Goal: Task Accomplishment & Management: Manage account settings

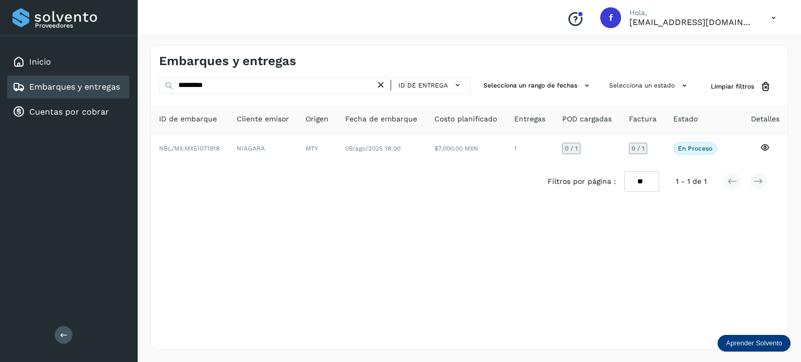
click at [769, 18] on icon at bounding box center [773, 17] width 21 height 21
click at [707, 48] on div "Cerrar sesión" at bounding box center [721, 47] width 124 height 20
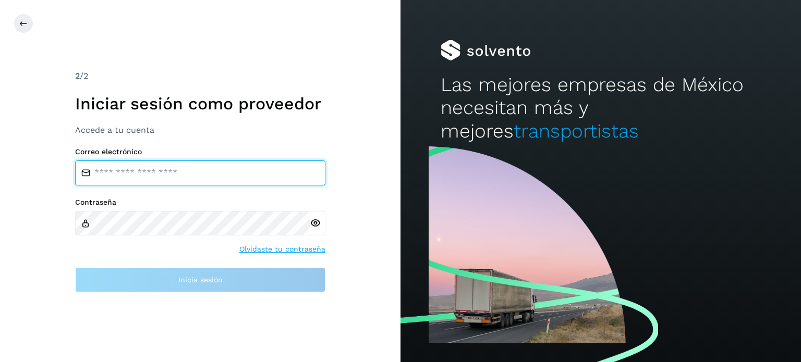
type input "**********"
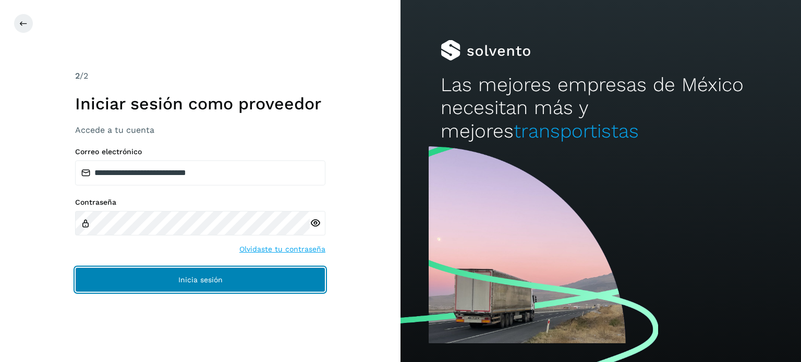
click at [226, 273] on button "Inicia sesión" at bounding box center [200, 279] width 250 height 25
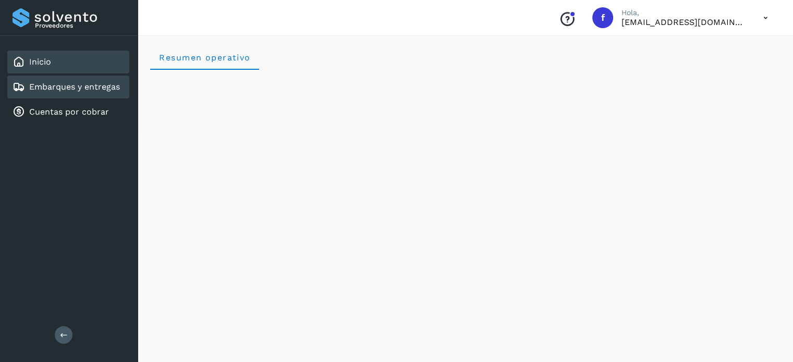
click at [78, 92] on div "Embarques y entregas" at bounding box center [66, 87] width 107 height 13
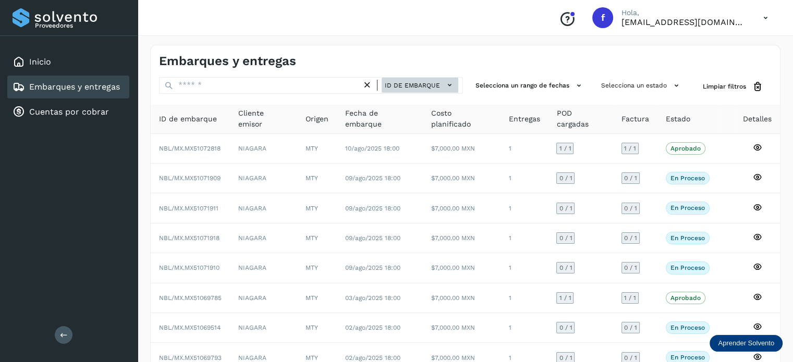
click at [410, 79] on button "ID de embarque" at bounding box center [420, 85] width 77 height 15
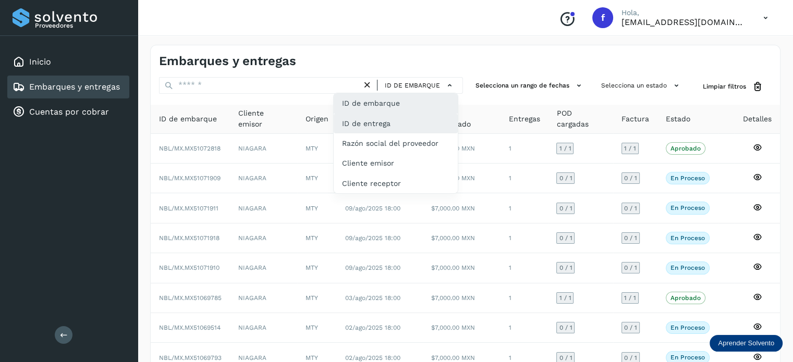
click at [371, 153] on div "ID de entrega" at bounding box center [396, 163] width 124 height 20
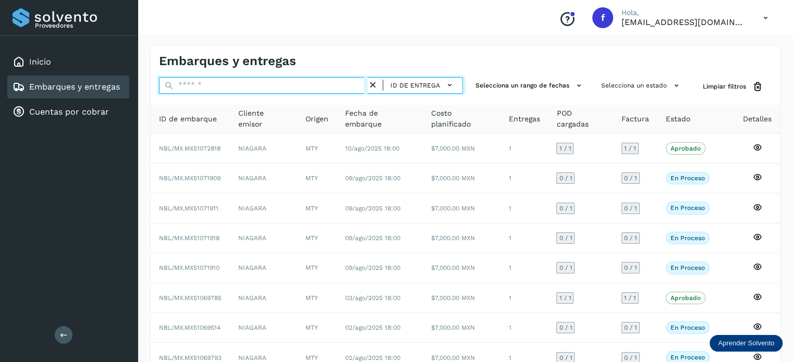
click at [249, 85] on input "text" at bounding box center [263, 85] width 209 height 17
paste input "*********"
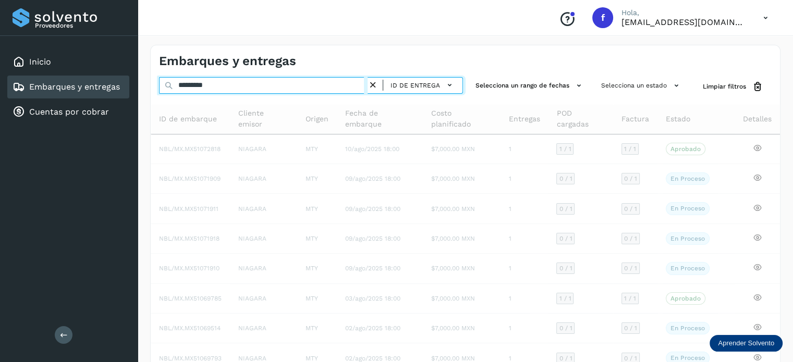
type input "*********"
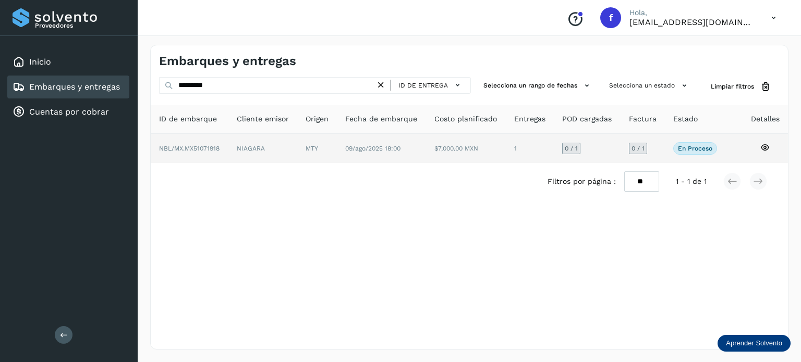
click at [762, 146] on icon at bounding box center [764, 147] width 9 height 9
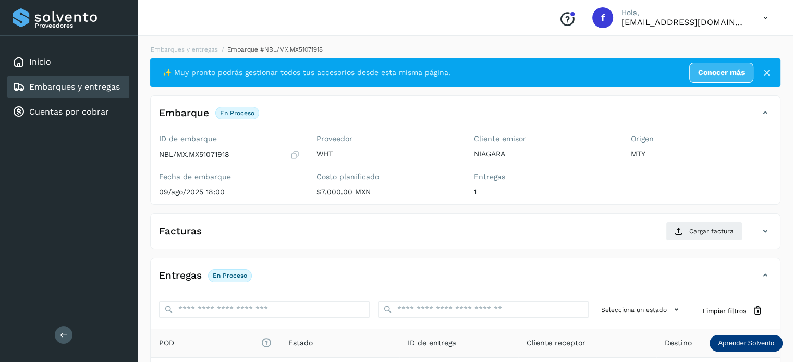
scroll to position [46, 0]
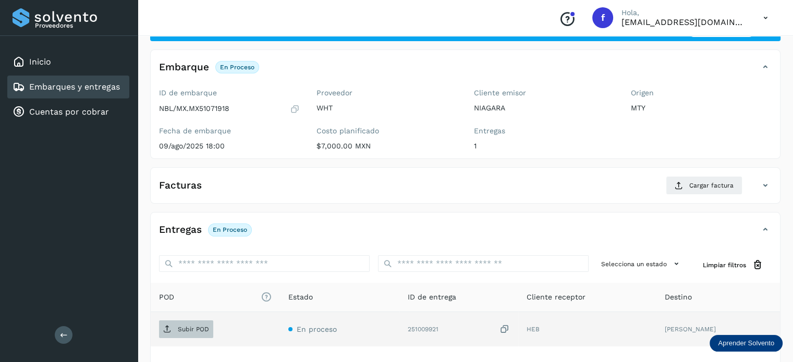
click at [190, 329] on p "Subir POD" at bounding box center [193, 329] width 31 height 7
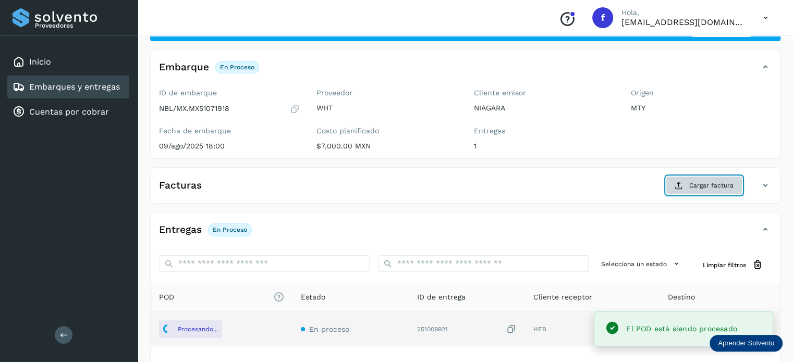
click at [709, 190] on button "Cargar factura" at bounding box center [704, 185] width 77 height 19
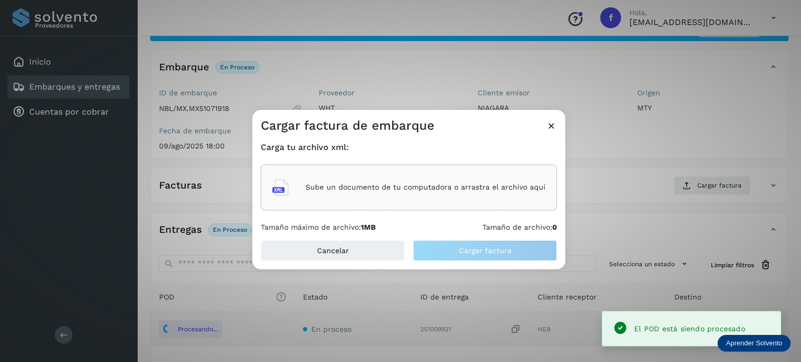
click at [381, 193] on div "Sube un documento de tu computadora o arrastra el archivo aquí" at bounding box center [408, 188] width 273 height 28
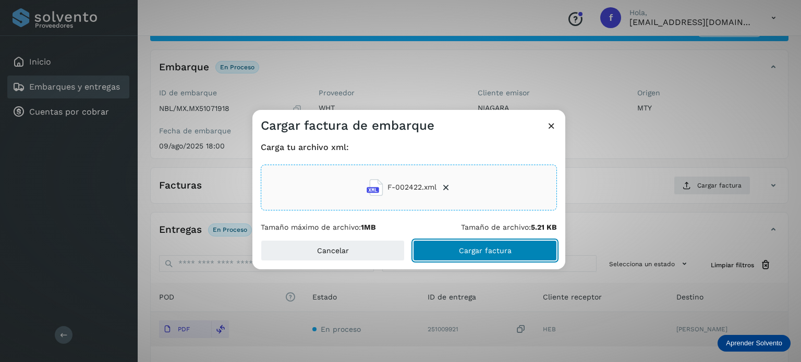
click at [435, 252] on button "Cargar factura" at bounding box center [485, 250] width 144 height 21
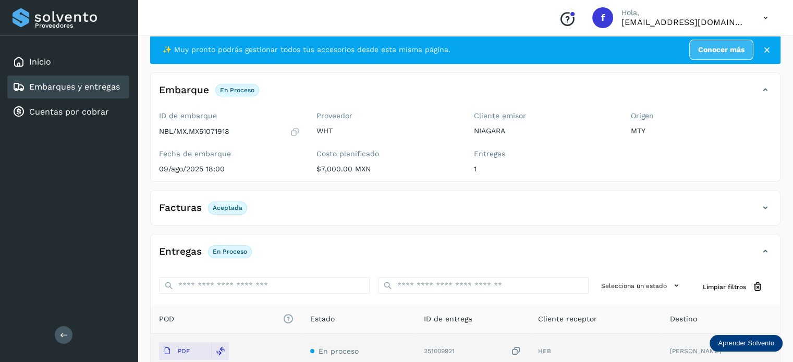
scroll to position [0, 0]
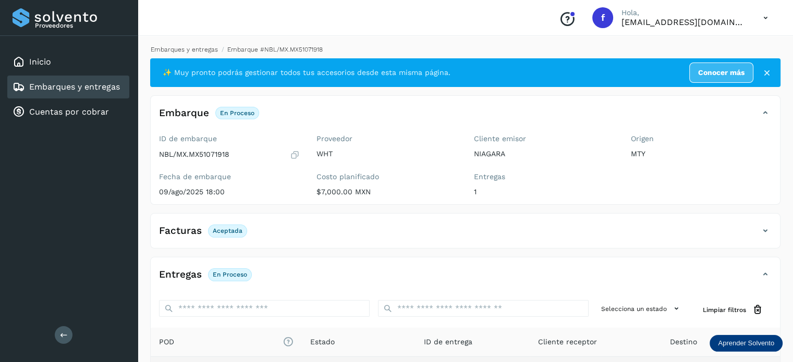
click at [181, 46] on link "Embarques y entregas" at bounding box center [184, 49] width 67 height 7
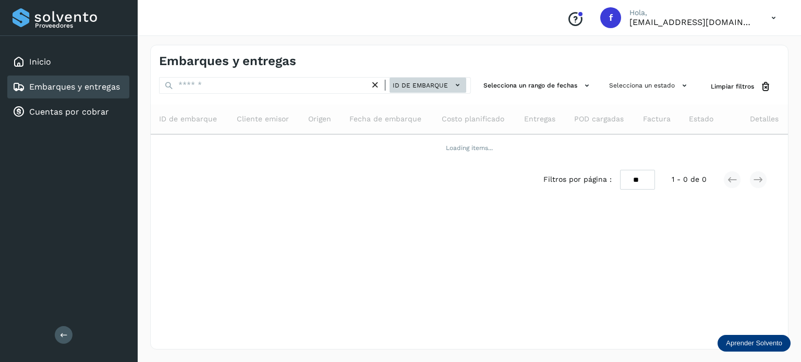
click at [401, 81] on span "ID de embarque" at bounding box center [420, 85] width 55 height 9
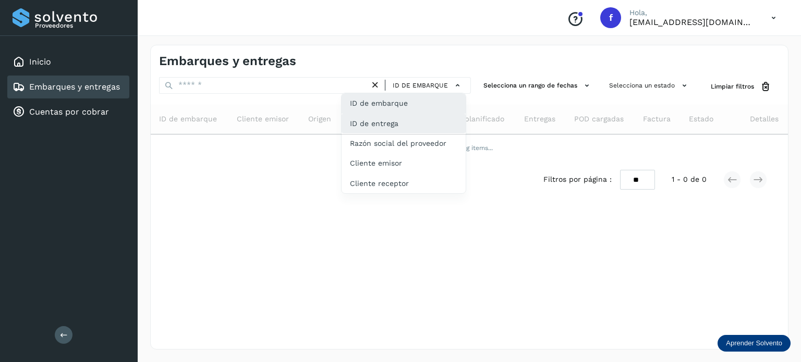
click at [411, 153] on div "ID de entrega" at bounding box center [403, 163] width 124 height 20
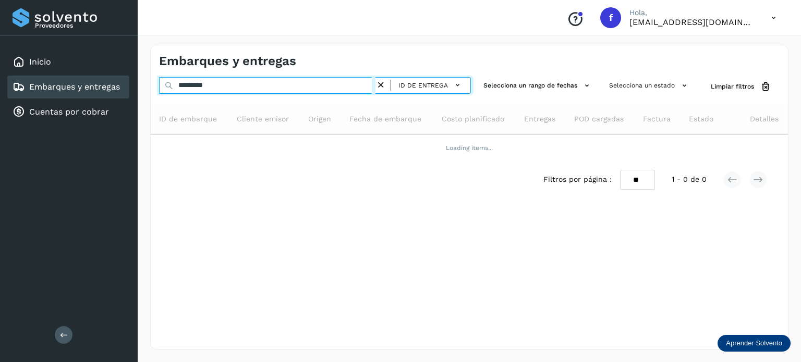
click at [206, 83] on input "*********" at bounding box center [267, 85] width 216 height 17
paste input "text"
type input "*********"
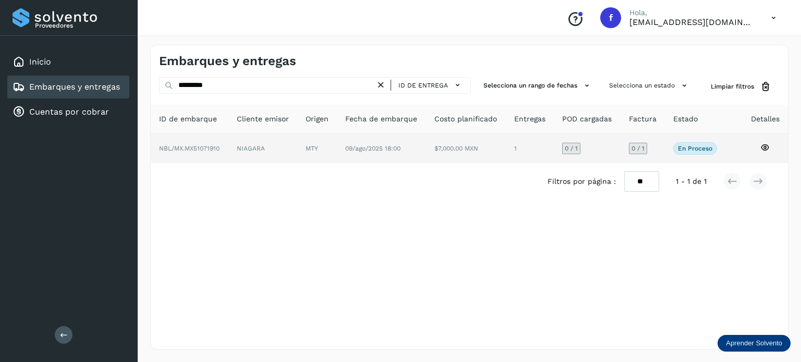
click at [761, 148] on icon at bounding box center [764, 147] width 9 height 9
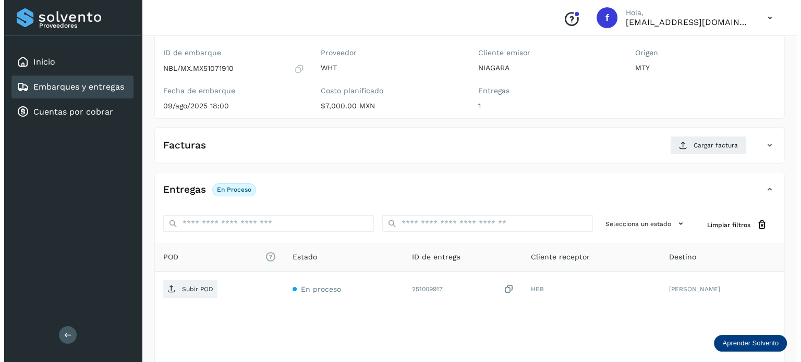
scroll to position [131, 0]
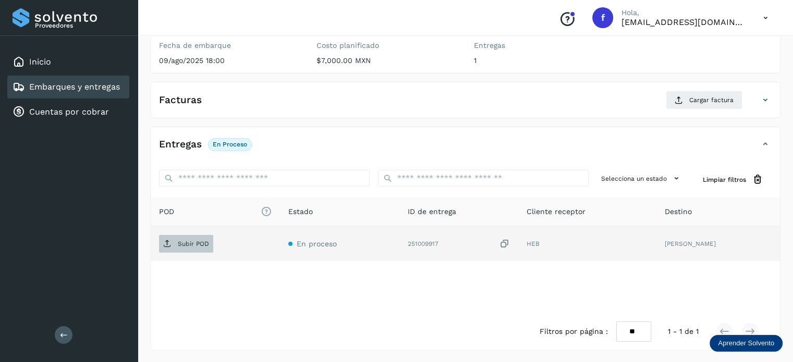
click at [206, 242] on p "Subir POD" at bounding box center [193, 243] width 31 height 7
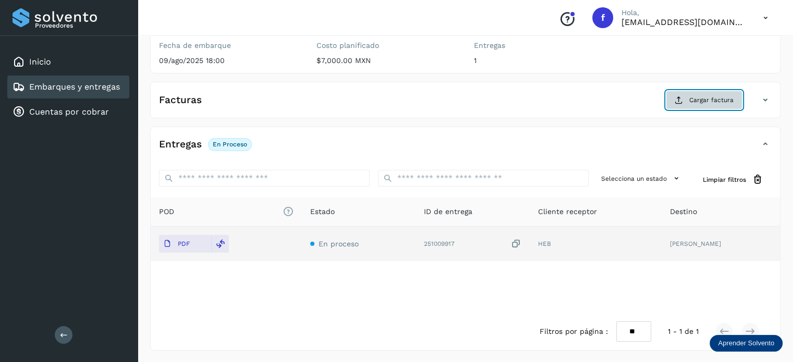
click at [681, 100] on icon at bounding box center [679, 100] width 8 height 8
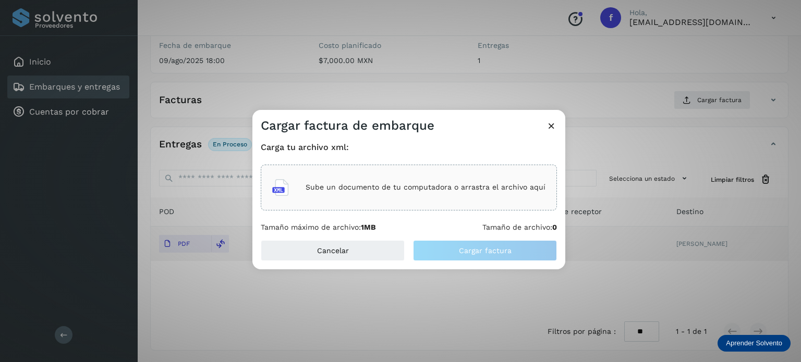
click at [419, 195] on div "Sube un documento de tu computadora o arrastra el archivo aquí" at bounding box center [408, 188] width 273 height 28
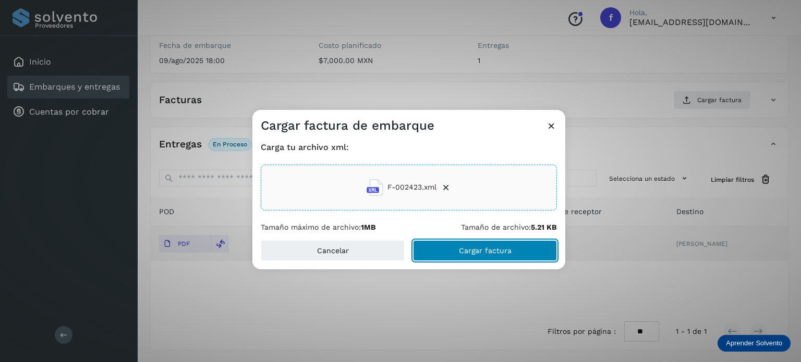
click at [448, 247] on button "Cargar factura" at bounding box center [485, 250] width 144 height 21
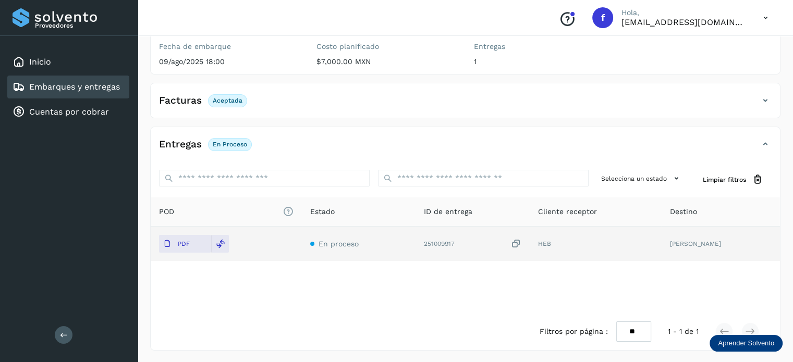
scroll to position [0, 0]
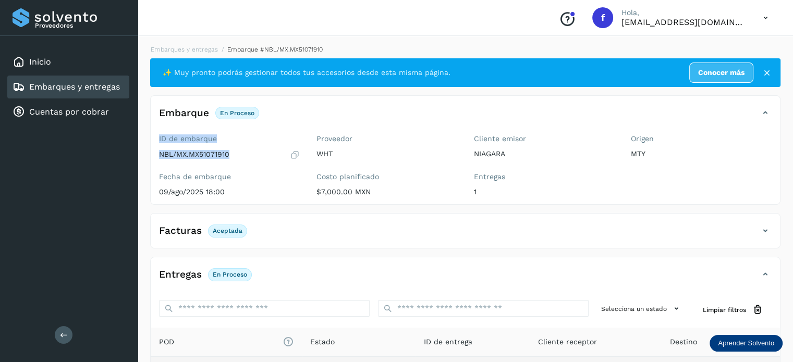
drag, startPoint x: 265, startPoint y: 126, endPoint x: 252, endPoint y: 84, distance: 43.5
click at [255, 92] on div "✨ Muy pronto podrás gestionar todos tus accesorios desde esta misma página. Con…" at bounding box center [465, 269] width 630 height 423
click at [204, 50] on link "Embarques y entregas" at bounding box center [184, 49] width 67 height 7
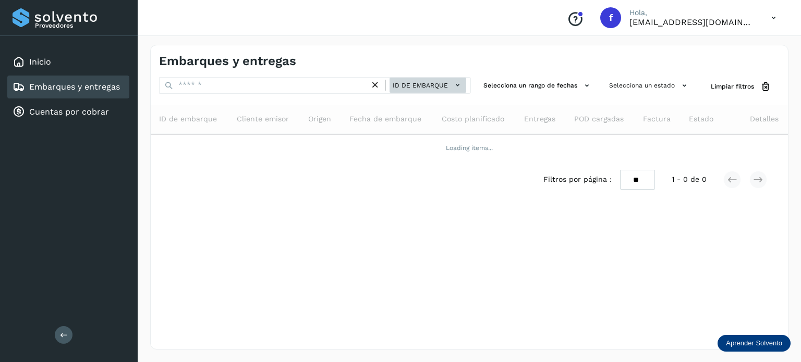
click at [417, 82] on span "ID de embarque" at bounding box center [420, 85] width 55 height 9
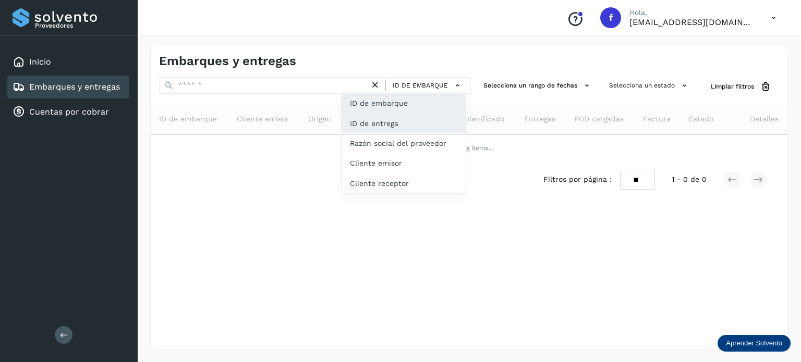
click at [396, 153] on div "ID de entrega" at bounding box center [403, 163] width 124 height 20
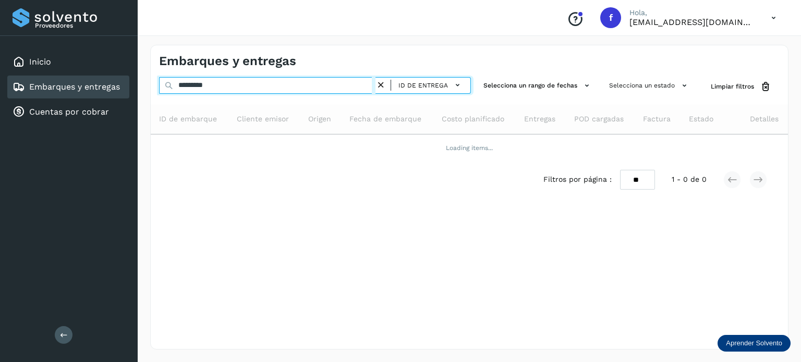
drag, startPoint x: 239, startPoint y: 88, endPoint x: 227, endPoint y: 89, distance: 12.1
click at [238, 87] on input "*********" at bounding box center [267, 85] width 216 height 17
click at [210, 87] on input "*********" at bounding box center [267, 85] width 216 height 17
paste input "text"
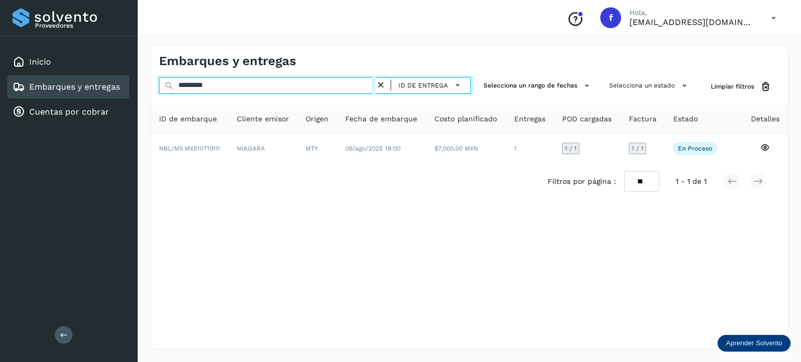
click at [223, 90] on input "*********" at bounding box center [267, 85] width 216 height 17
type input "*********"
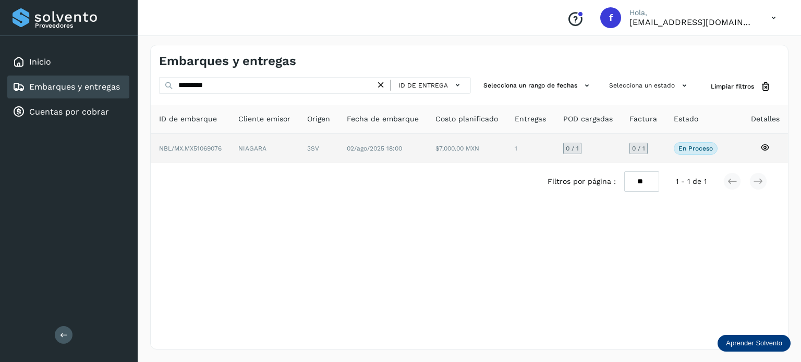
click at [765, 148] on icon at bounding box center [764, 147] width 9 height 9
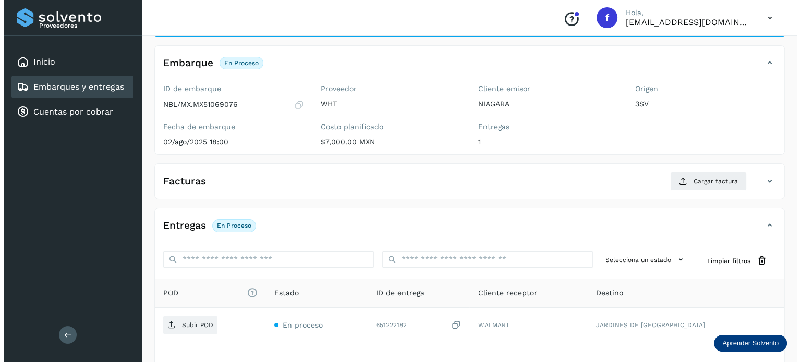
scroll to position [104, 0]
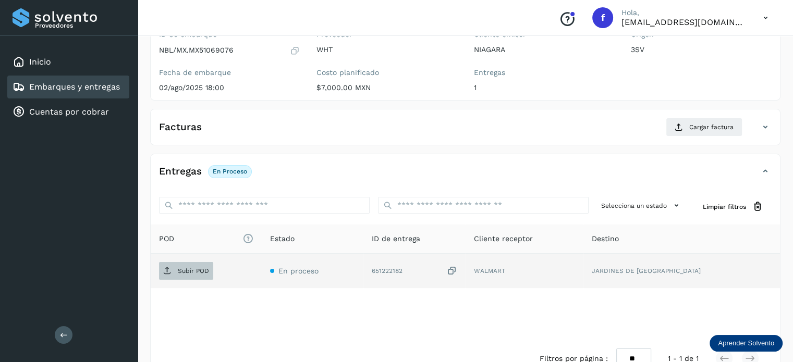
click at [187, 275] on span "Subir POD" at bounding box center [186, 271] width 54 height 17
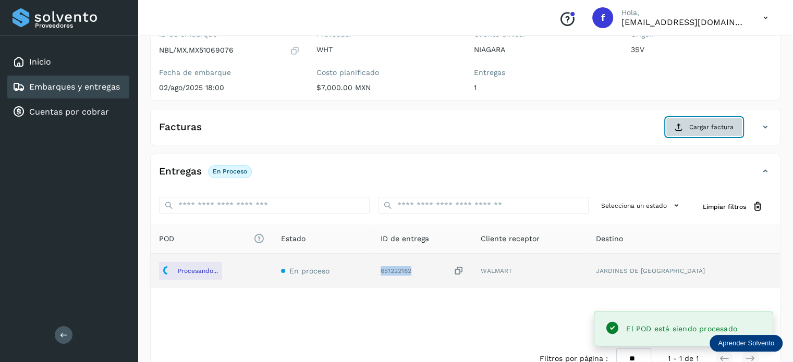
click at [716, 126] on span "Cargar factura" at bounding box center [711, 127] width 44 height 9
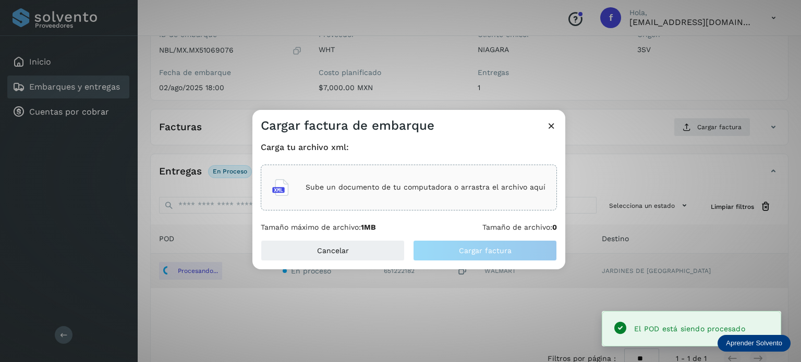
click at [421, 189] on p "Sube un documento de tu computadora o arrastra el archivo aquí" at bounding box center [425, 187] width 240 height 9
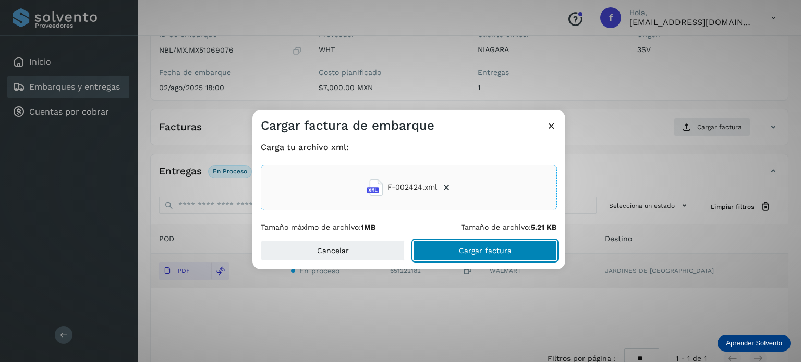
click at [455, 252] on button "Cargar factura" at bounding box center [485, 250] width 144 height 21
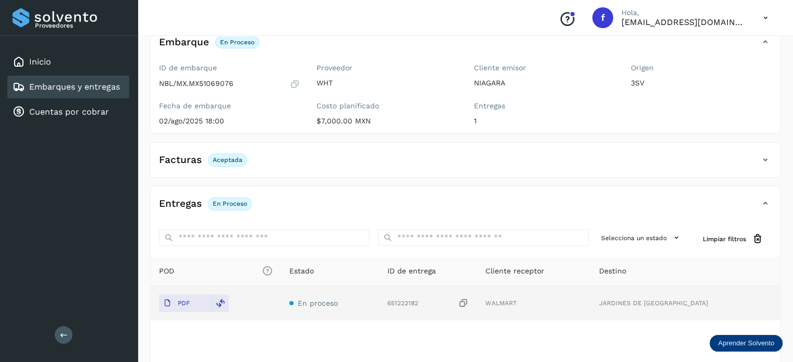
scroll to position [0, 0]
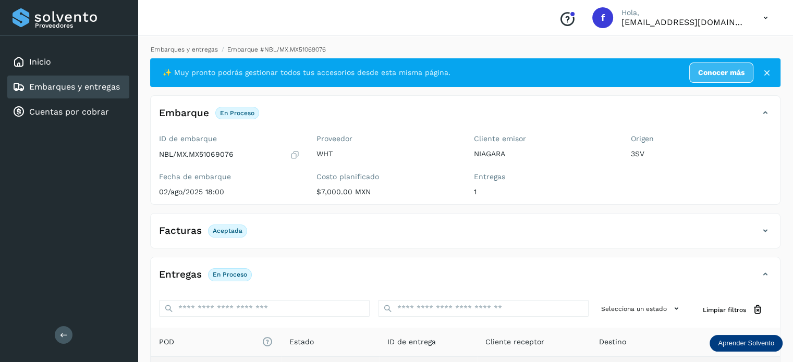
click at [194, 47] on link "Embarques y entregas" at bounding box center [184, 49] width 67 height 7
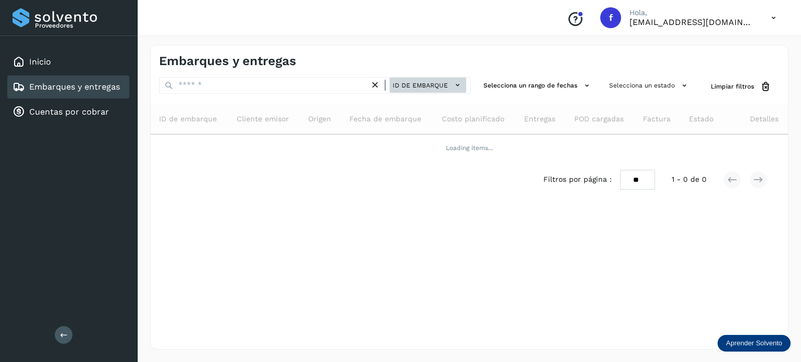
click at [417, 91] on button "ID de embarque" at bounding box center [427, 85] width 77 height 15
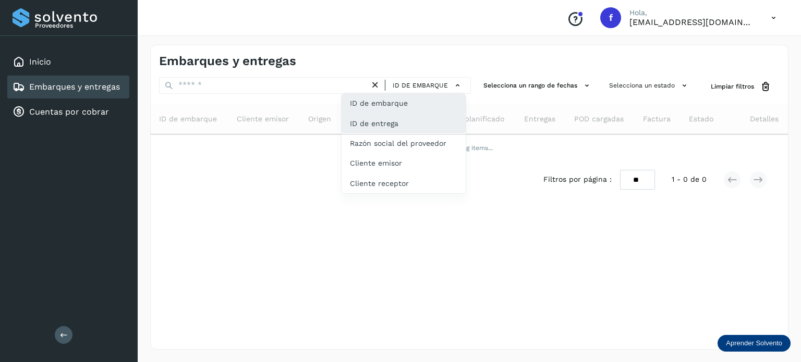
click at [409, 153] on div "ID de entrega" at bounding box center [403, 163] width 124 height 20
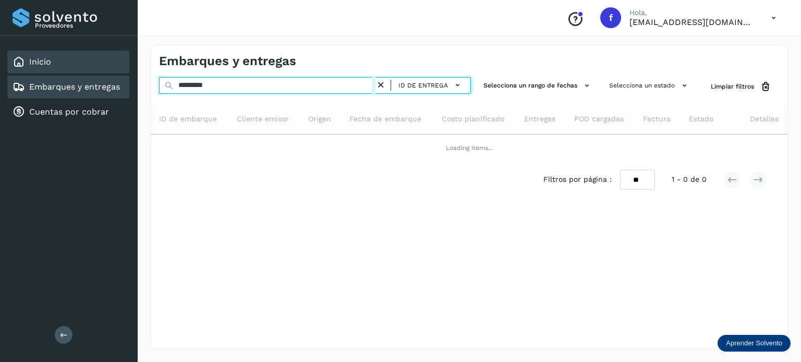
drag, startPoint x: 206, startPoint y: 88, endPoint x: 106, endPoint y: 64, distance: 102.8
click at [105, 68] on div "Proveedores Inicio Embarques y entregas Cuentas por cobrar Salir Conoce nuestro…" at bounding box center [400, 181] width 801 height 362
paste input "text"
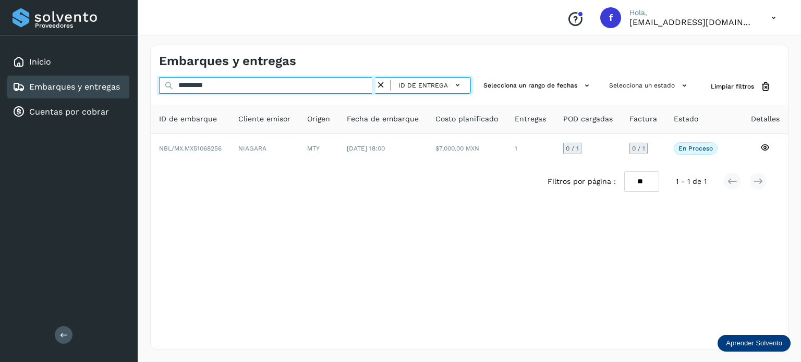
click at [241, 88] on input "*********" at bounding box center [267, 85] width 216 height 17
type input "*********"
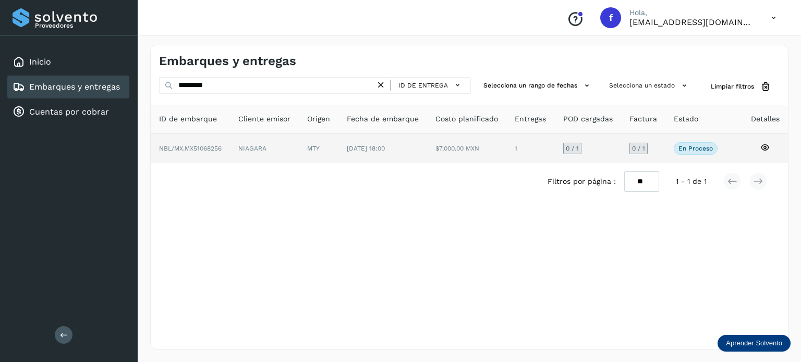
click at [767, 146] on icon at bounding box center [764, 147] width 9 height 9
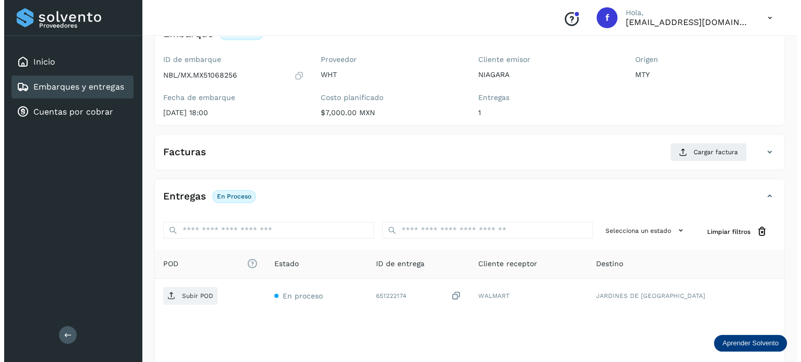
scroll to position [131, 0]
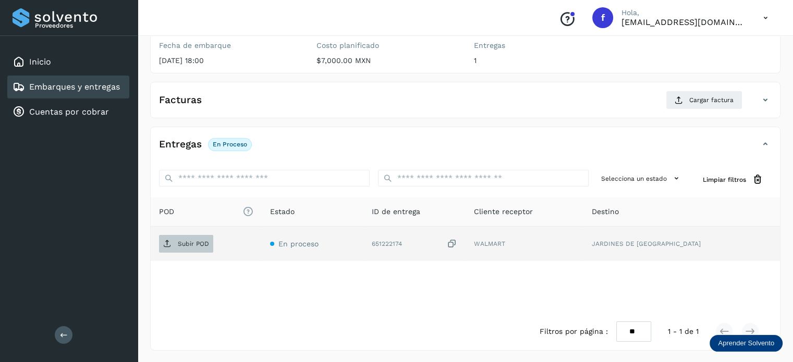
click at [192, 248] on span "Subir POD" at bounding box center [186, 244] width 54 height 17
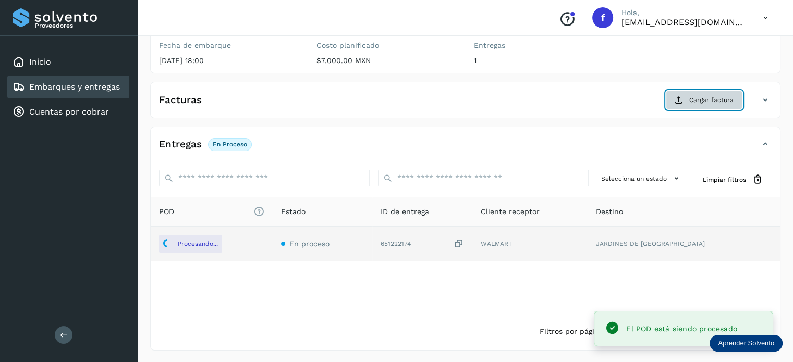
click at [705, 102] on span "Cargar factura" at bounding box center [711, 99] width 44 height 9
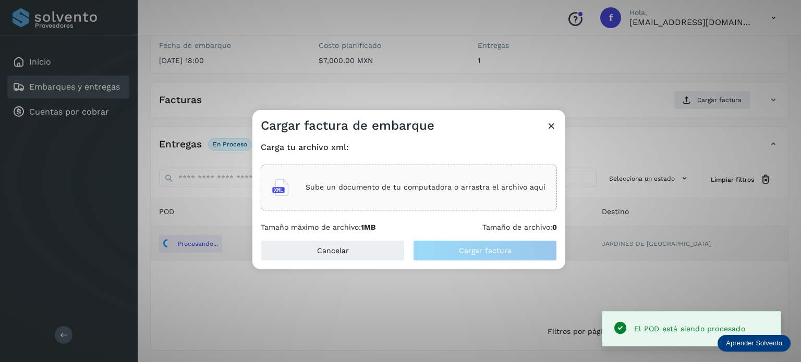
click at [382, 188] on p "Sube un documento de tu computadora o arrastra el archivo aquí" at bounding box center [425, 187] width 240 height 9
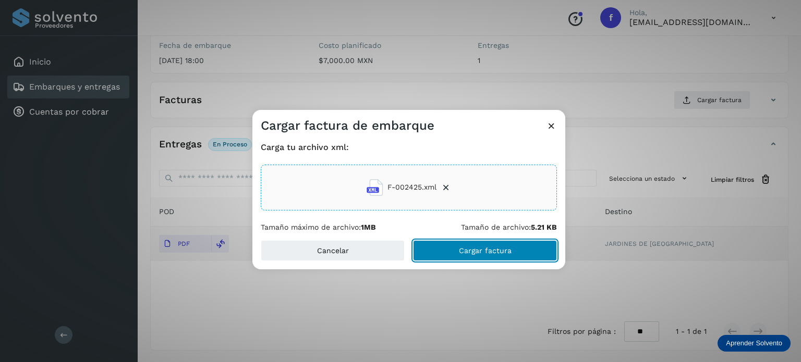
click at [469, 252] on span "Cargar factura" at bounding box center [485, 250] width 53 height 7
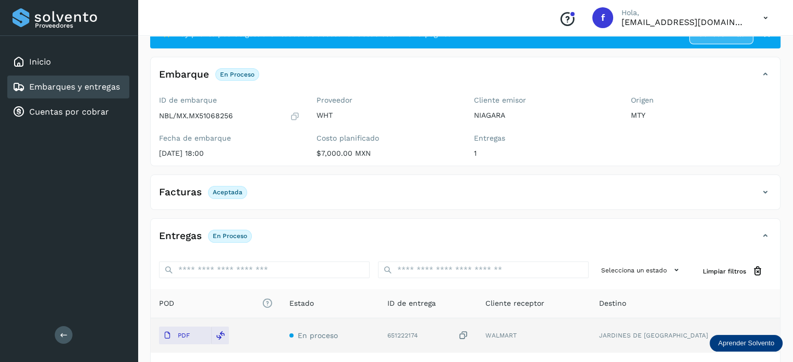
scroll to position [0, 0]
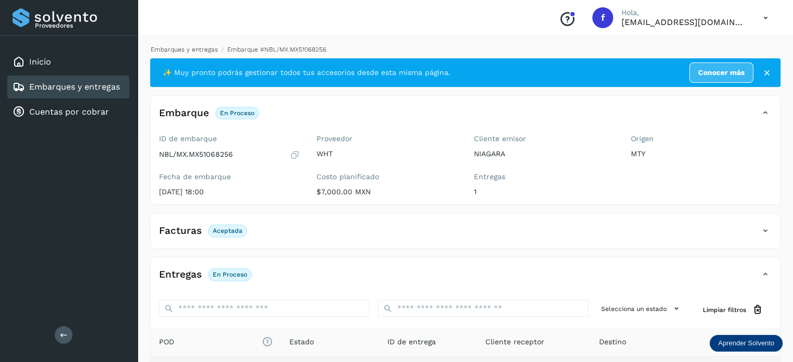
click at [196, 47] on link "Embarques y entregas" at bounding box center [184, 49] width 67 height 7
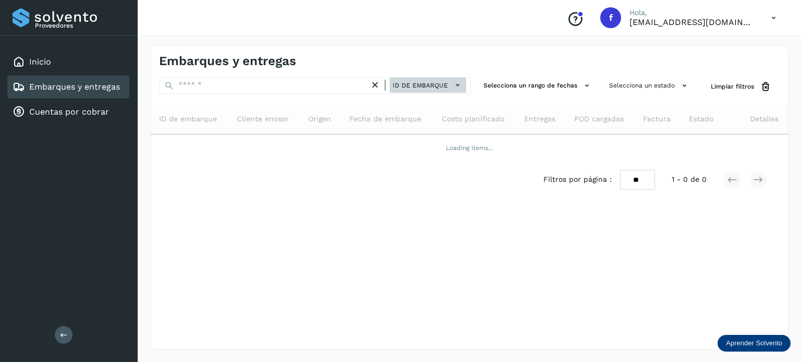
click at [411, 84] on span "ID de embarque" at bounding box center [420, 85] width 55 height 9
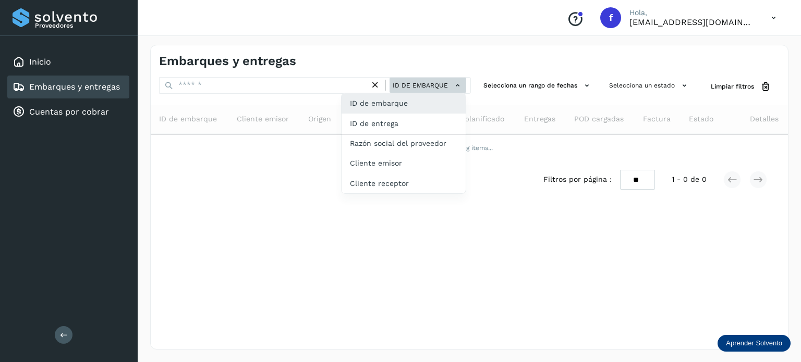
click at [408, 153] on div "ID de entrega" at bounding box center [403, 163] width 124 height 20
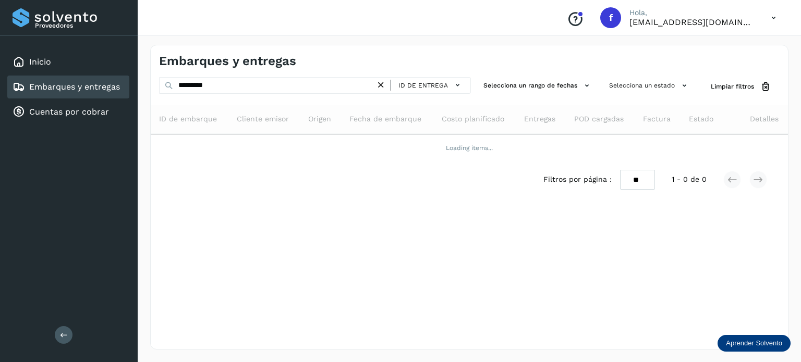
click at [225, 95] on div "********* ID de entrega" at bounding box center [315, 86] width 312 height 19
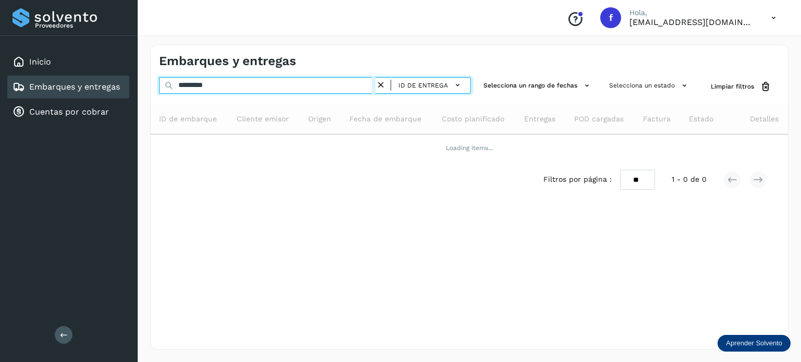
click at [218, 85] on input "*********" at bounding box center [267, 85] width 216 height 17
click at [200, 85] on input "*********" at bounding box center [267, 85] width 216 height 17
paste input "text"
type input "*********"
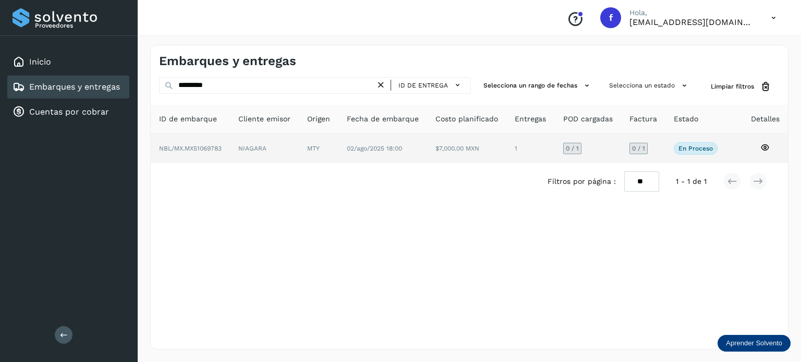
click at [767, 149] on icon at bounding box center [764, 147] width 9 height 9
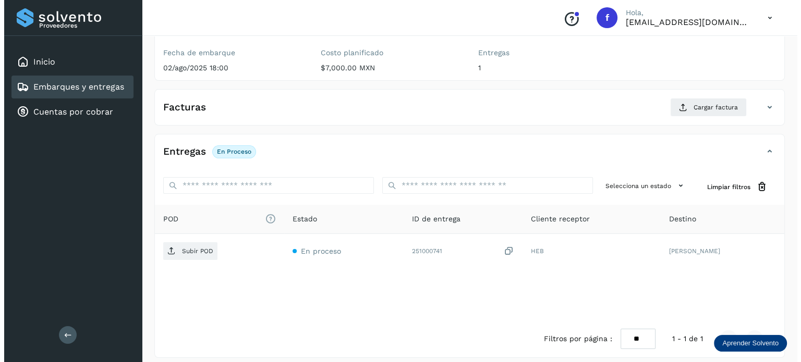
scroll to position [131, 0]
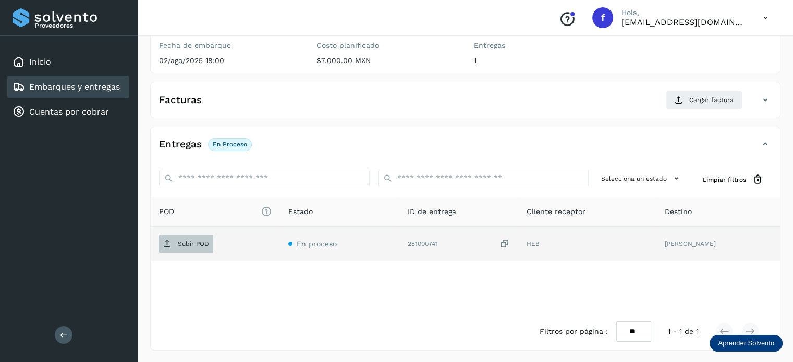
click at [195, 236] on span "Subir POD" at bounding box center [186, 244] width 54 height 17
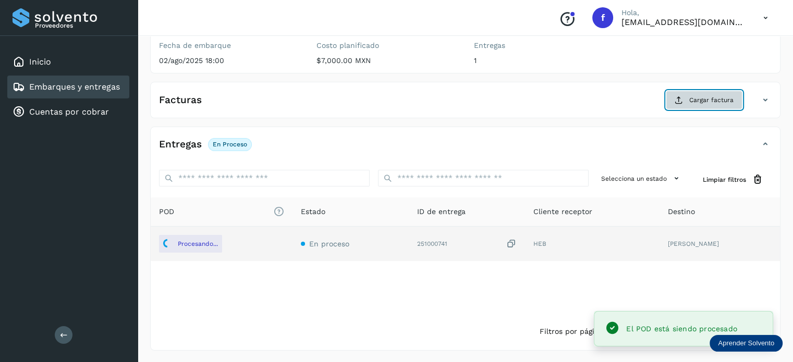
click at [681, 102] on icon at bounding box center [679, 100] width 8 height 8
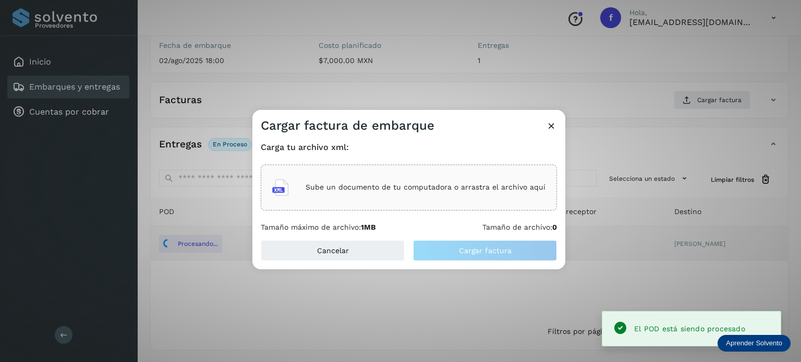
click at [452, 189] on p "Sube un documento de tu computadora o arrastra el archivo aquí" at bounding box center [425, 187] width 240 height 9
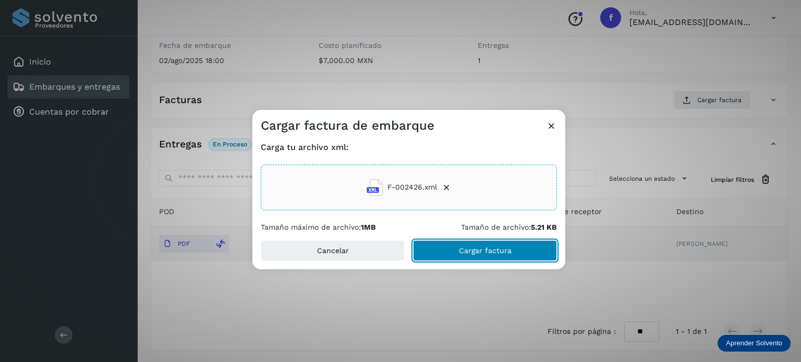
click at [452, 259] on button "Cargar factura" at bounding box center [485, 250] width 144 height 21
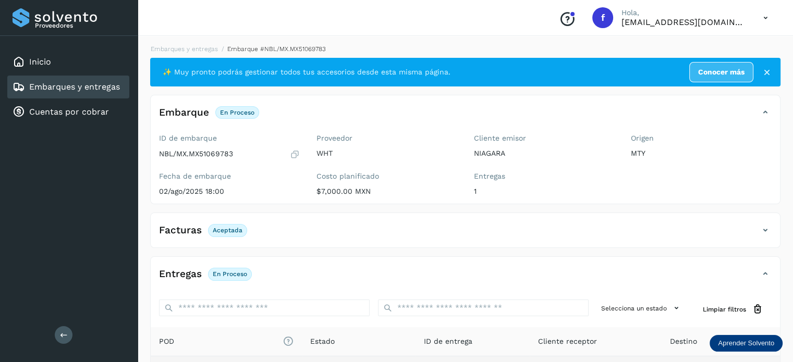
scroll to position [0, 0]
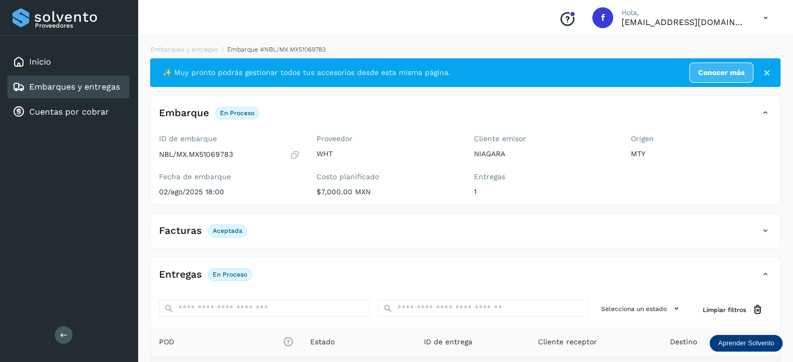
click at [218, 45] on li "Embarques y entregas" at bounding box center [272, 49] width 108 height 9
click at [208, 46] on link "Embarques y entregas" at bounding box center [184, 49] width 67 height 7
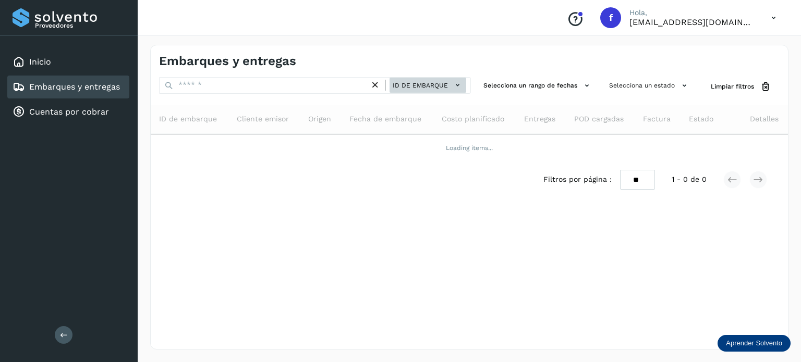
click at [413, 80] on button "ID de embarque" at bounding box center [427, 85] width 77 height 15
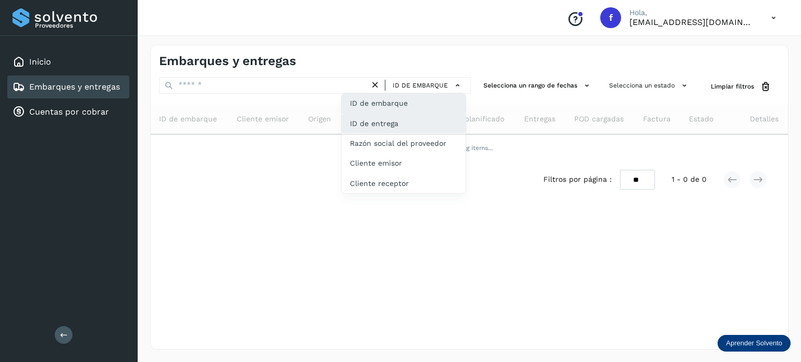
click at [409, 153] on div "ID de entrega" at bounding box center [403, 163] width 124 height 20
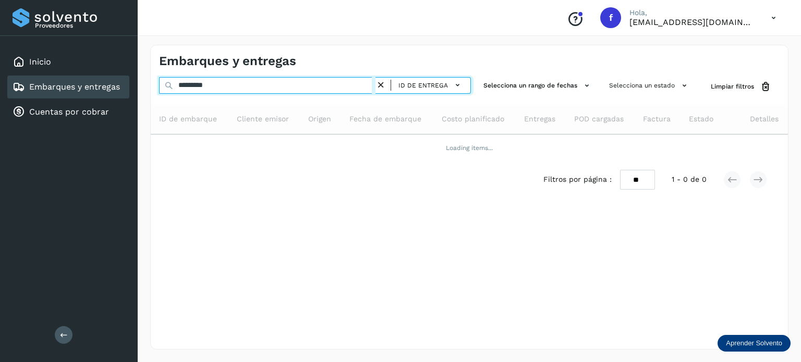
click at [299, 89] on input "*********" at bounding box center [267, 85] width 216 height 17
click at [104, 43] on div "Proveedores Inicio Embarques y entregas Cuentas por cobrar Salir Conoce nuestro…" at bounding box center [400, 181] width 801 height 362
paste input "text"
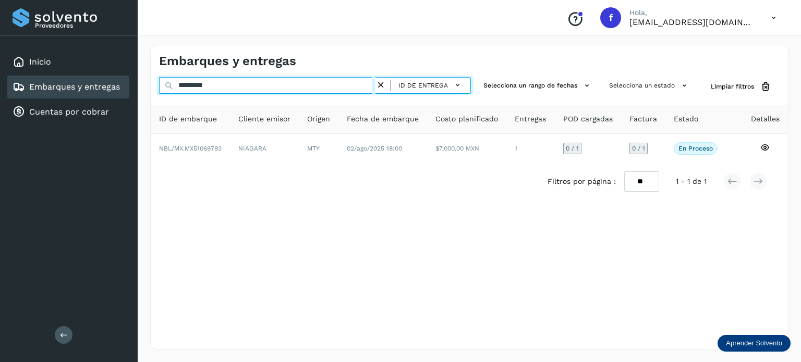
drag, startPoint x: 212, startPoint y: 86, endPoint x: 254, endPoint y: 87, distance: 42.8
click at [254, 87] on input "*********" at bounding box center [267, 85] width 216 height 17
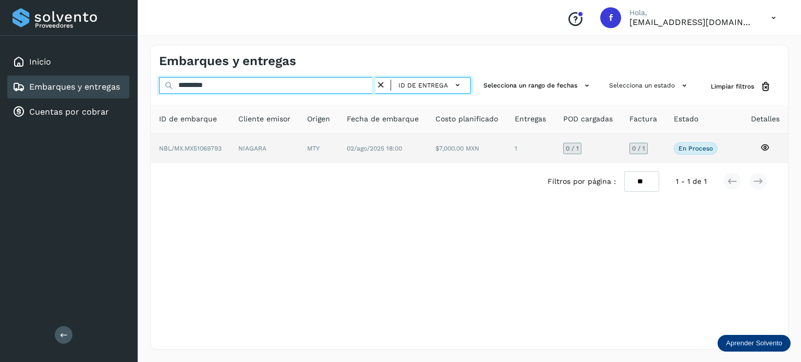
type input "*********"
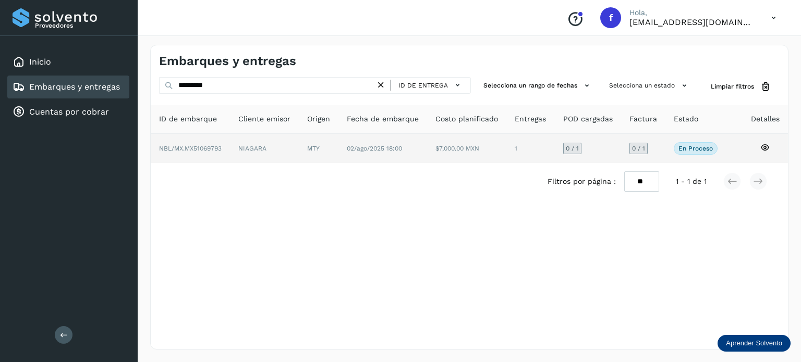
click at [763, 147] on icon at bounding box center [764, 147] width 9 height 9
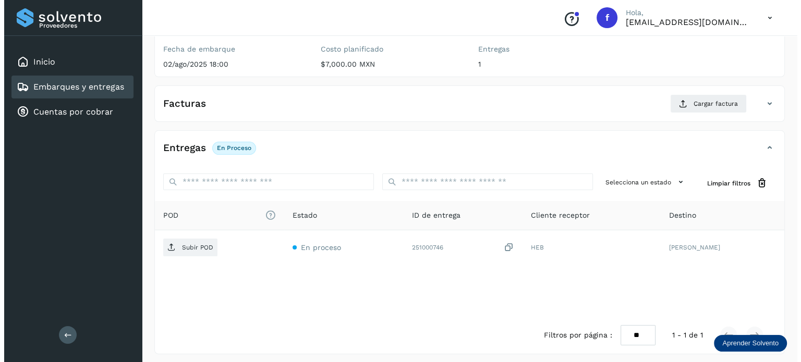
scroll to position [131, 0]
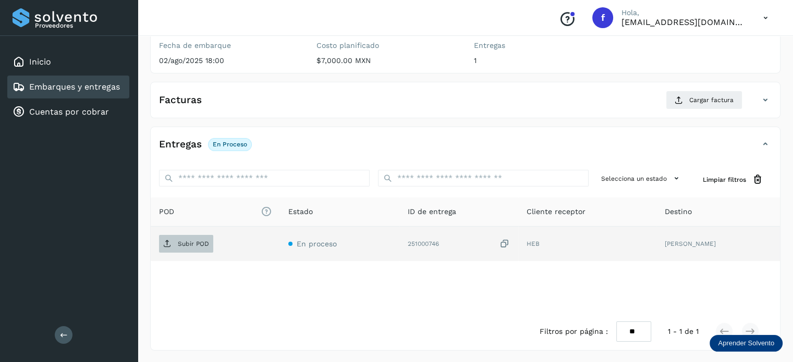
click at [200, 245] on p "Subir POD" at bounding box center [193, 243] width 31 height 7
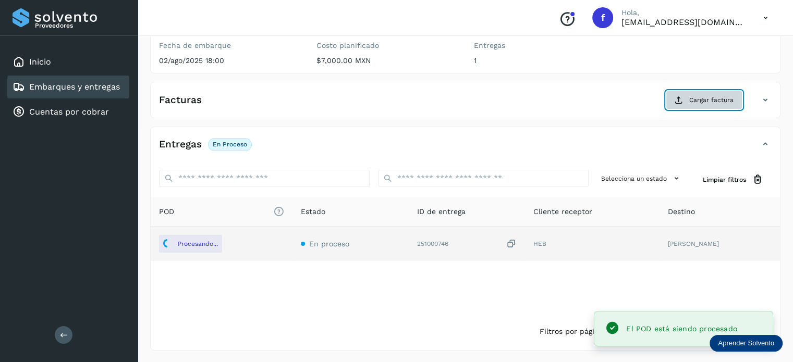
click at [714, 93] on button "Cargar factura" at bounding box center [704, 100] width 77 height 19
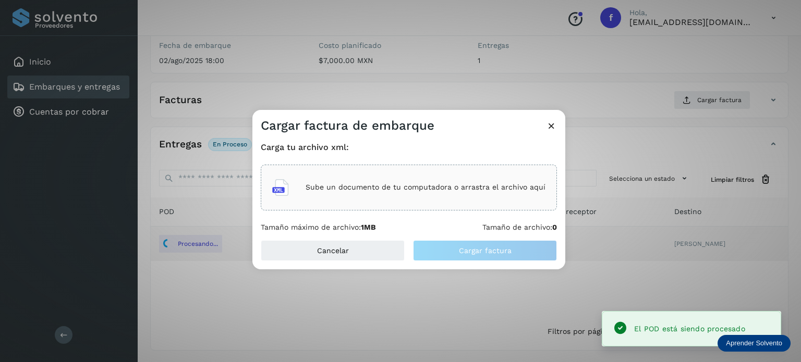
click at [451, 173] on div "Sube un documento de tu computadora o arrastra el archivo aquí" at bounding box center [409, 188] width 296 height 46
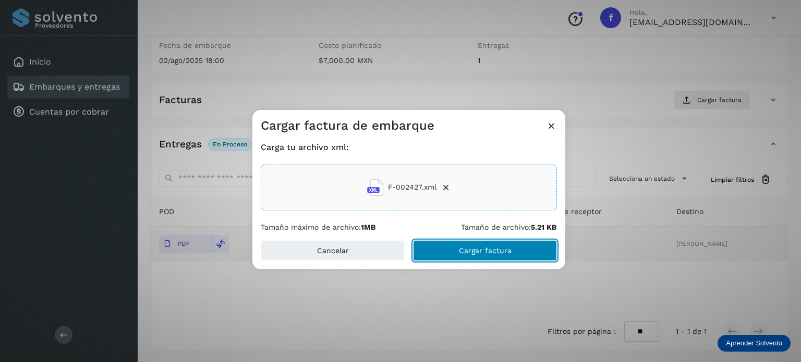
click at [430, 247] on button "Cargar factura" at bounding box center [485, 250] width 144 height 21
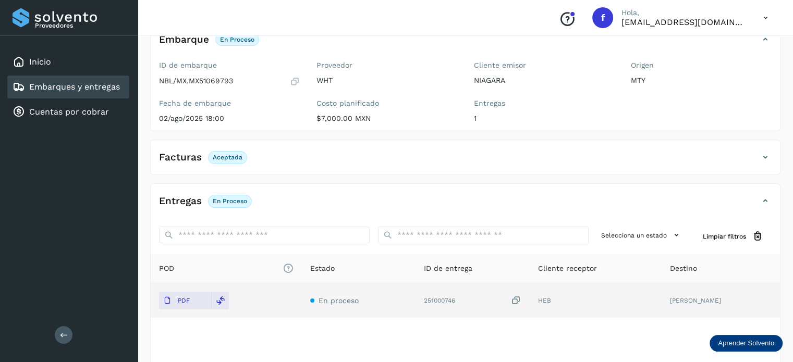
scroll to position [0, 0]
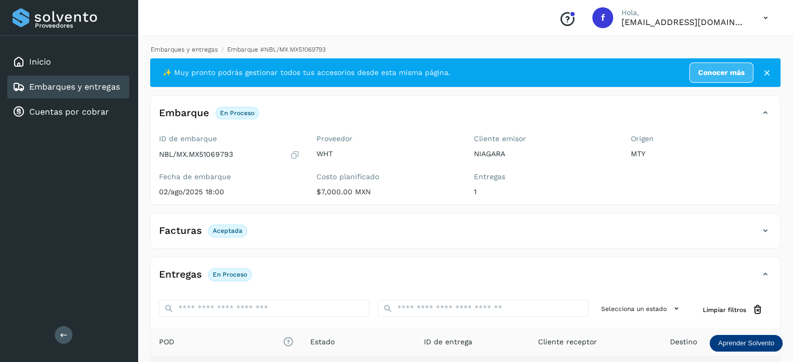
click at [200, 47] on link "Embarques y entregas" at bounding box center [184, 49] width 67 height 7
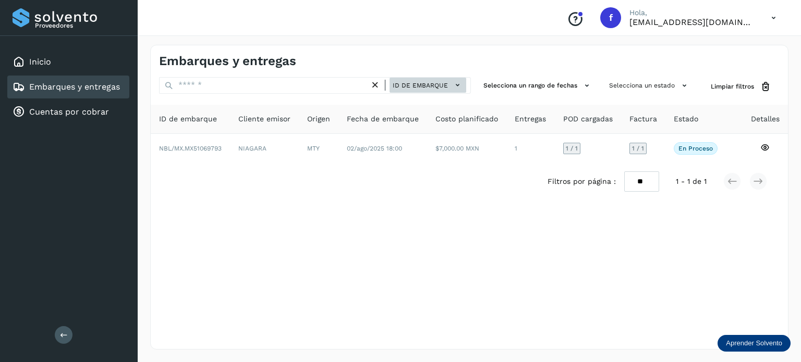
click at [441, 85] on span "ID de embarque" at bounding box center [420, 85] width 55 height 9
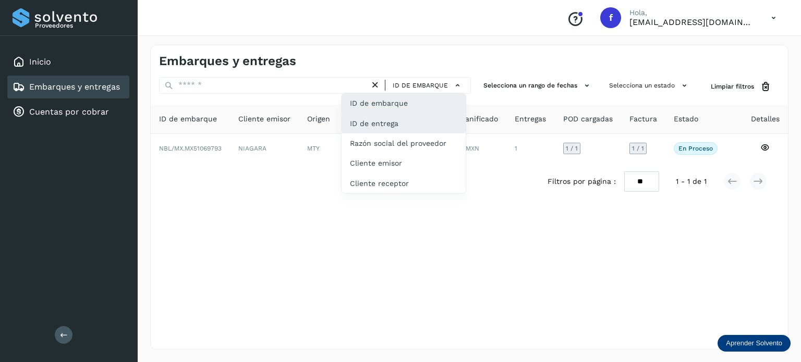
click at [389, 153] on div "ID de entrega" at bounding box center [403, 163] width 124 height 20
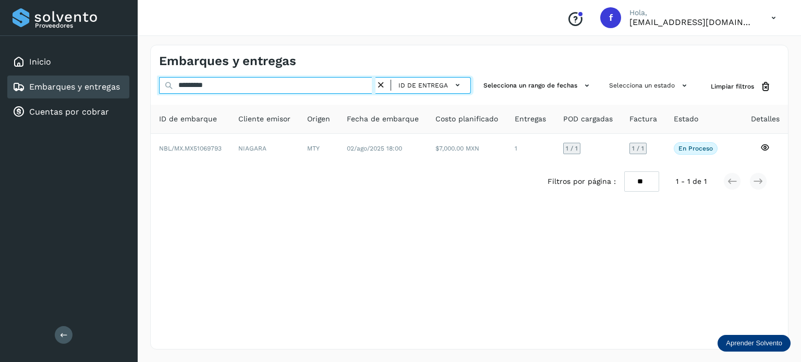
click at [237, 87] on input "*********" at bounding box center [267, 85] width 216 height 17
click at [198, 83] on input "*********" at bounding box center [267, 85] width 216 height 17
paste input "text"
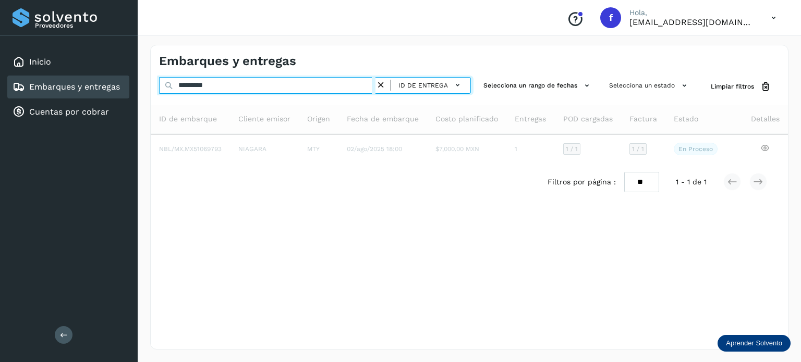
type input "*********"
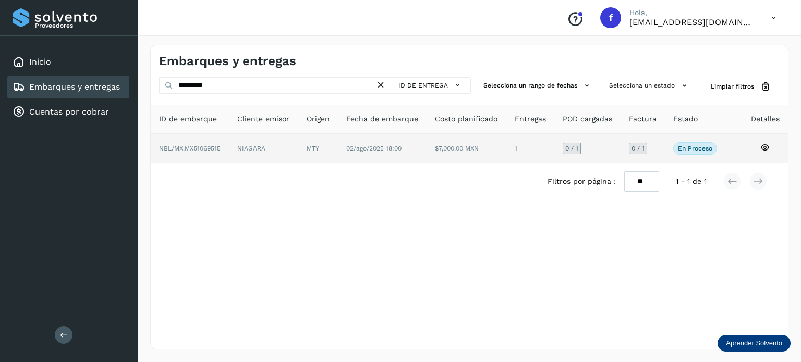
click at [766, 149] on icon at bounding box center [764, 147] width 9 height 9
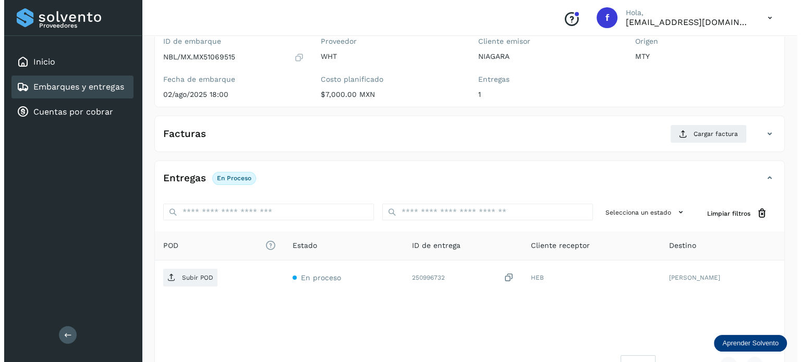
scroll to position [79, 0]
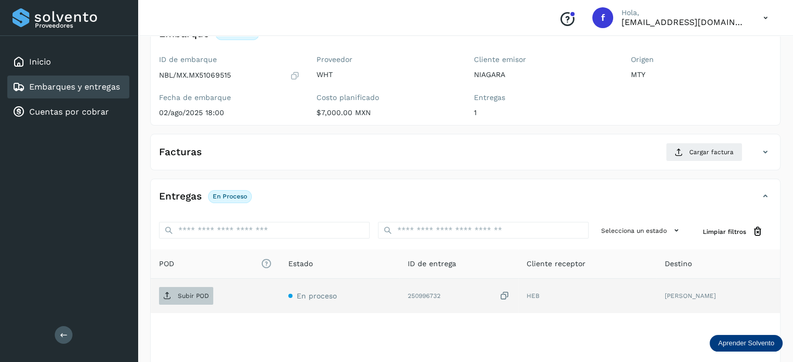
click at [191, 292] on p "Subir POD" at bounding box center [193, 295] width 31 height 7
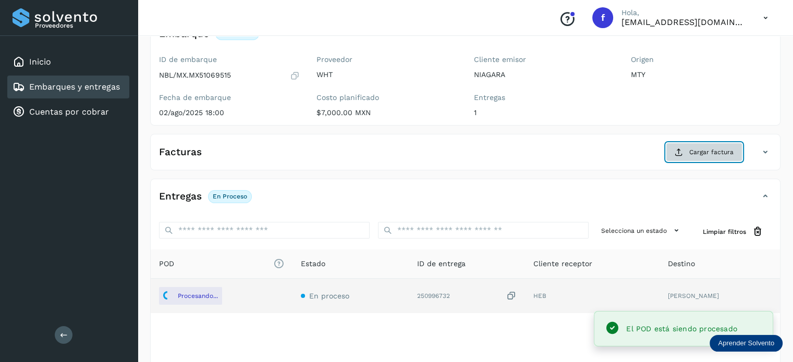
click at [692, 146] on button "Cargar factura" at bounding box center [704, 152] width 77 height 19
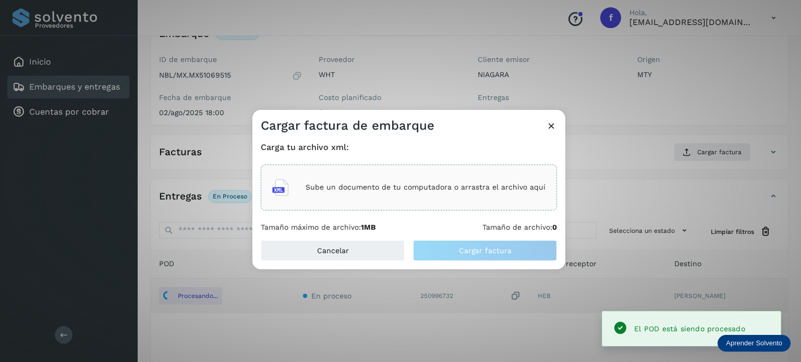
click at [413, 195] on div "Sube un documento de tu computadora o arrastra el archivo aquí" at bounding box center [408, 188] width 273 height 28
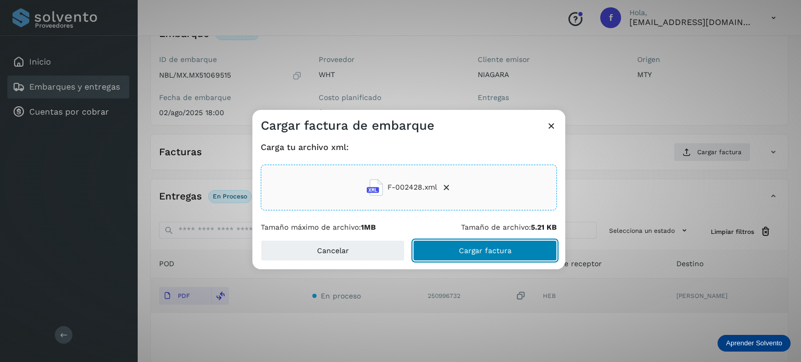
click at [459, 251] on button "Cargar factura" at bounding box center [485, 250] width 144 height 21
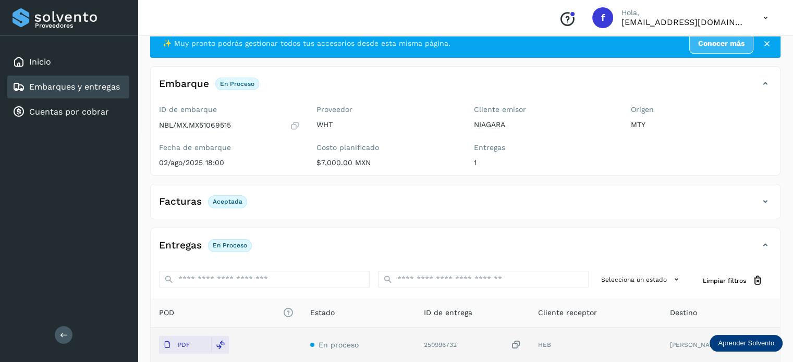
scroll to position [0, 0]
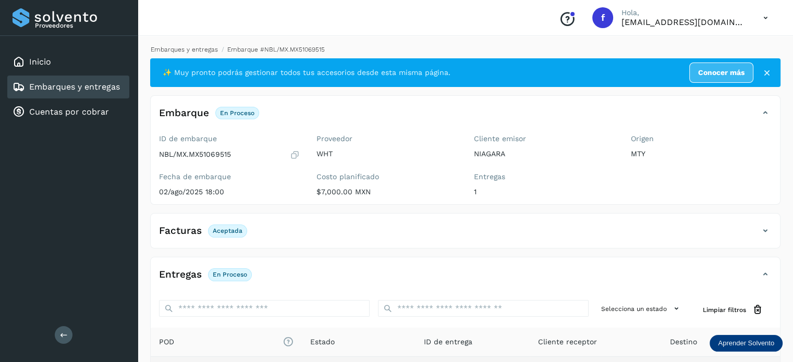
click at [205, 50] on link "Embarques y entregas" at bounding box center [184, 49] width 67 height 7
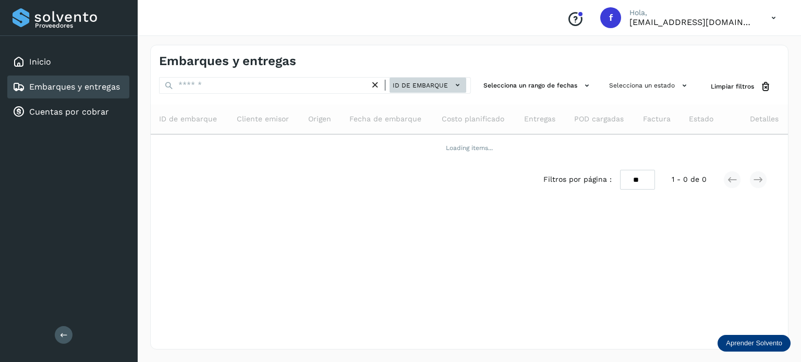
click at [394, 87] on button "ID de embarque" at bounding box center [427, 85] width 77 height 15
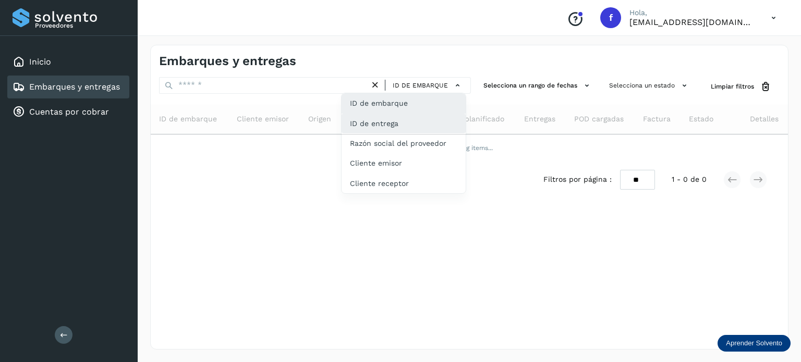
click at [408, 153] on div "ID de entrega" at bounding box center [403, 163] width 124 height 20
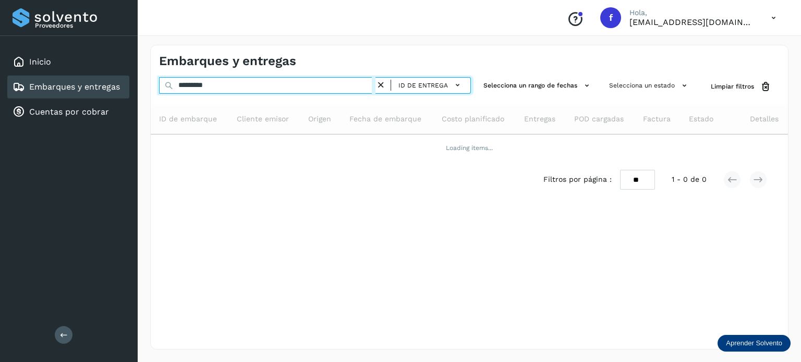
click at [252, 88] on input "*********" at bounding box center [267, 85] width 216 height 17
drag, startPoint x: 212, startPoint y: 91, endPoint x: 97, endPoint y: 75, distance: 115.9
click at [115, 75] on div "Proveedores Inicio Embarques y entregas Cuentas por cobrar Salir Conoce nuestro…" at bounding box center [400, 181] width 801 height 362
paste input "text"
type input "*********"
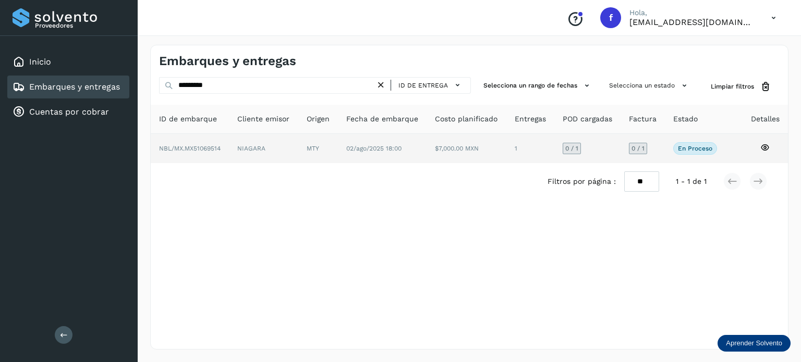
click at [765, 144] on icon at bounding box center [764, 147] width 9 height 9
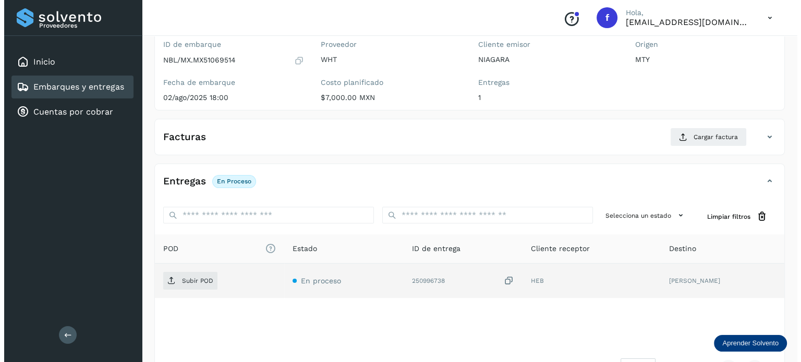
scroll to position [131, 0]
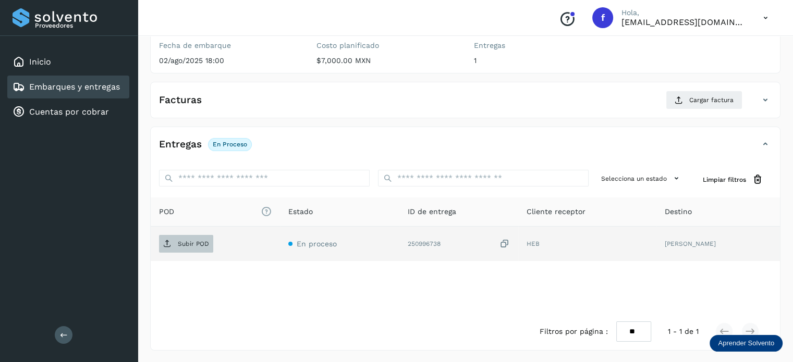
click at [201, 247] on span "Subir POD" at bounding box center [186, 244] width 54 height 17
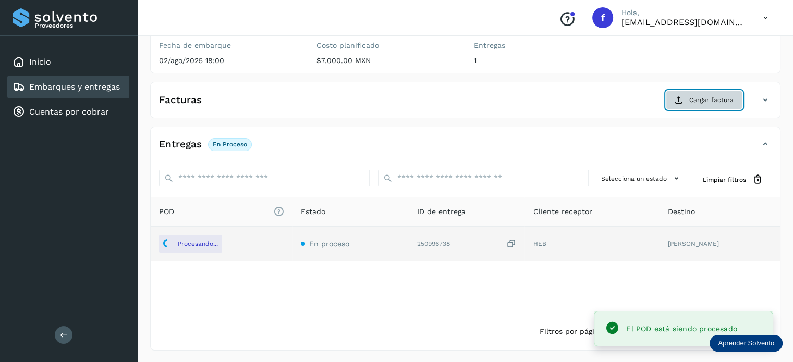
click at [708, 97] on span "Cargar factura" at bounding box center [711, 99] width 44 height 9
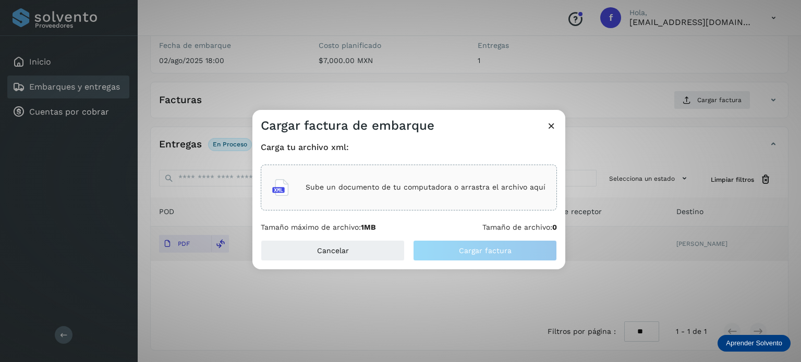
click at [417, 185] on p "Sube un documento de tu computadora o arrastra el archivo aquí" at bounding box center [425, 187] width 240 height 9
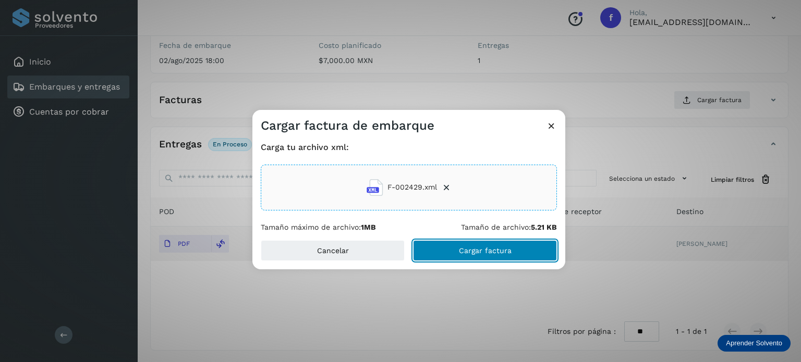
click at [478, 252] on span "Cargar factura" at bounding box center [485, 250] width 53 height 7
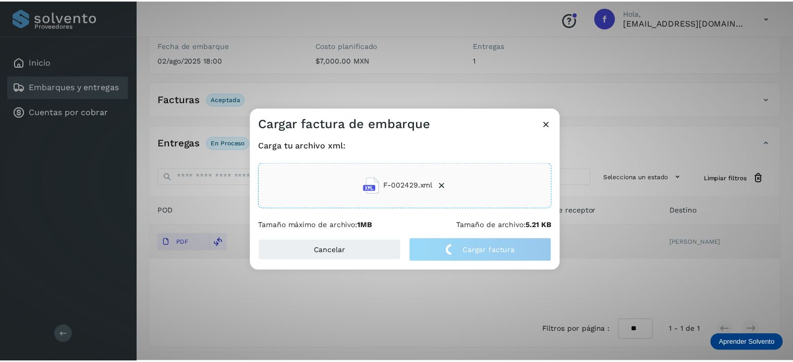
scroll to position [130, 0]
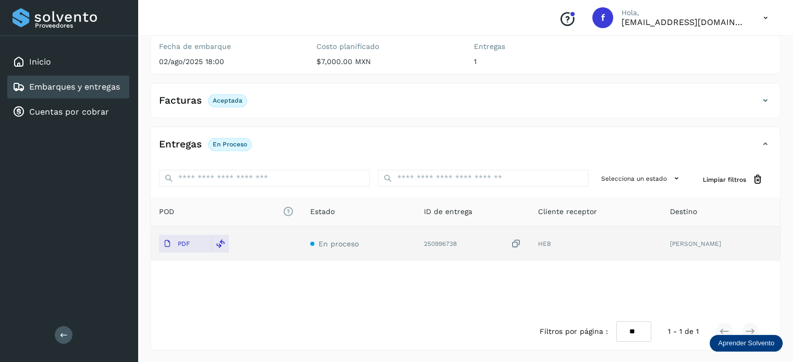
click at [443, 297] on div "POD El tamaño máximo de archivo es de 20 Mb. Estado ID de entrega Cliente recep…" at bounding box center [465, 256] width 629 height 116
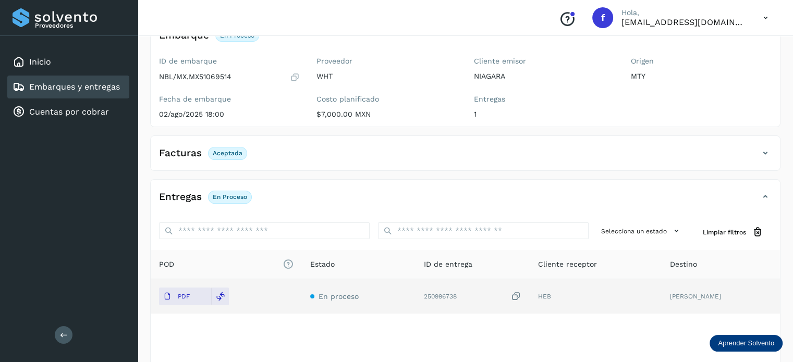
scroll to position [0, 0]
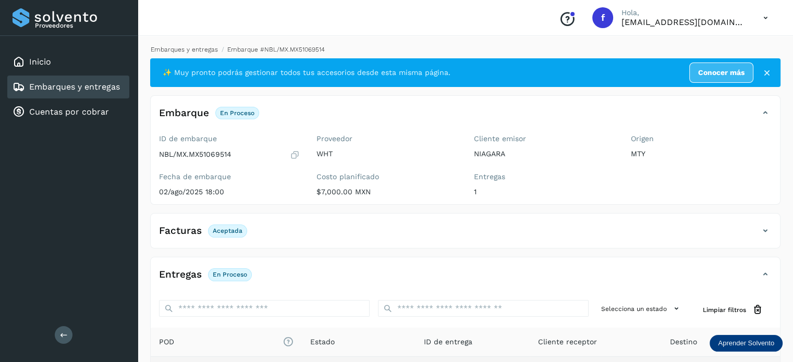
click at [195, 50] on link "Embarques y entregas" at bounding box center [184, 49] width 67 height 7
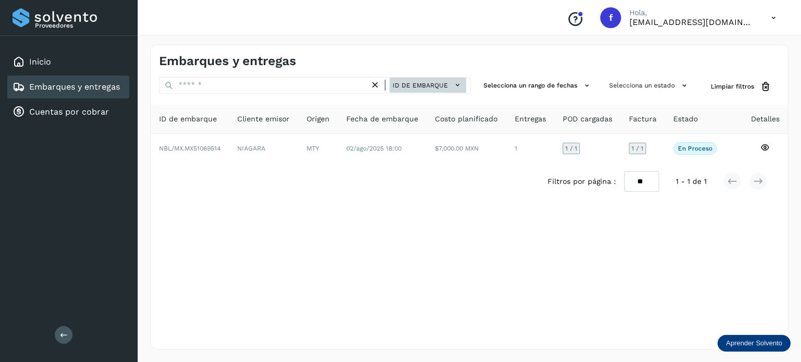
click at [433, 91] on button "ID de embarque" at bounding box center [427, 85] width 77 height 15
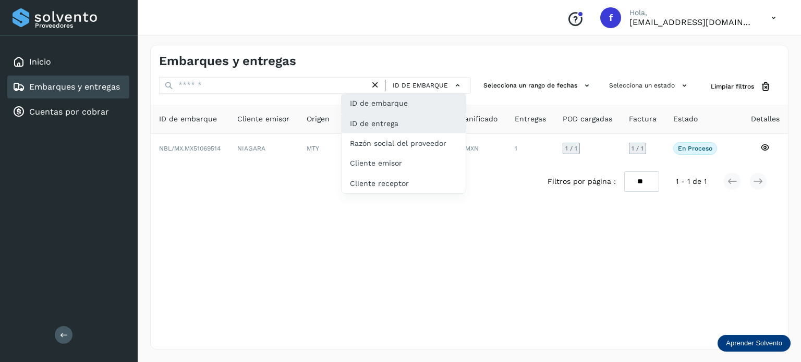
click at [394, 153] on div "ID de entrega" at bounding box center [403, 163] width 124 height 20
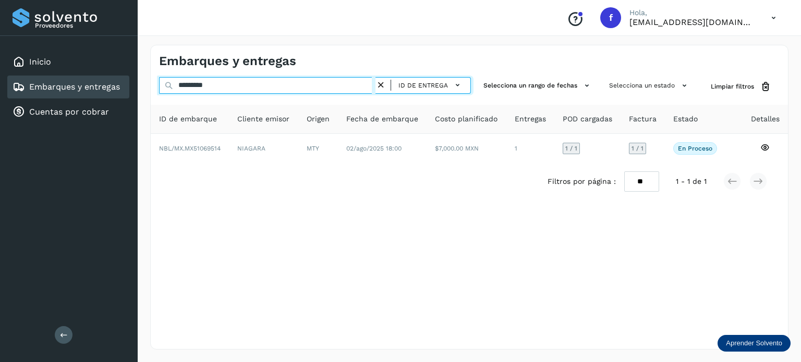
click at [201, 82] on input "*********" at bounding box center [267, 85] width 216 height 17
paste input "text"
type input "*********"
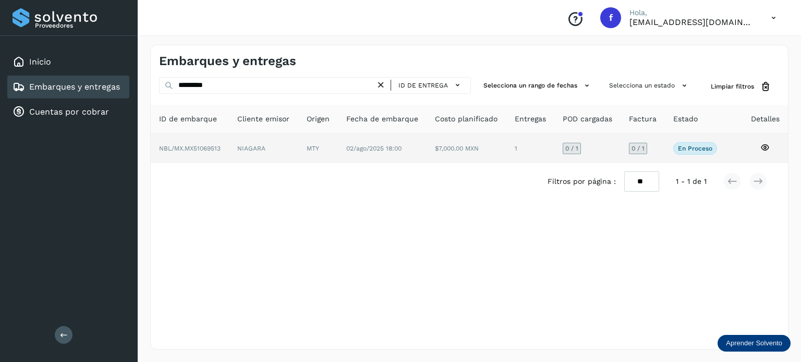
click at [764, 150] on icon at bounding box center [764, 147] width 9 height 9
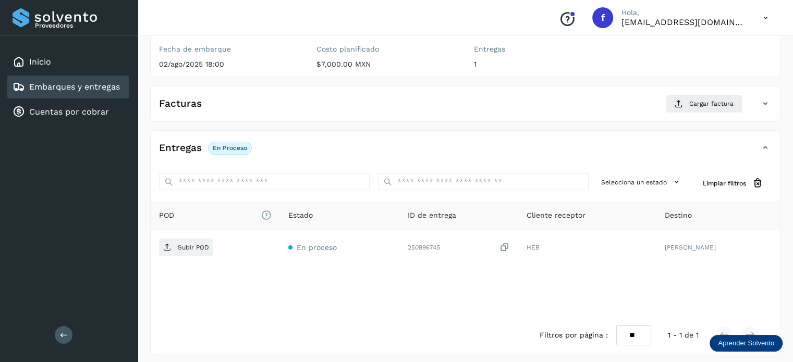
scroll to position [131, 0]
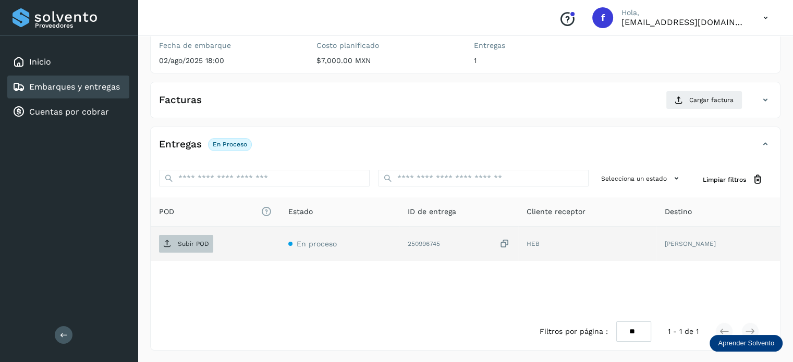
click at [196, 241] on p "Subir POD" at bounding box center [193, 243] width 31 height 7
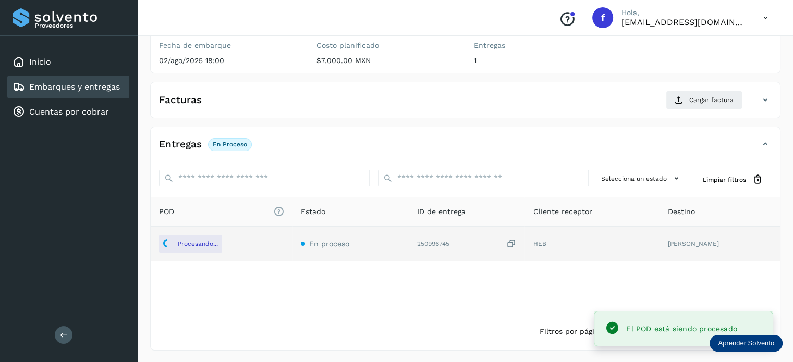
click at [709, 109] on div "Facturas Cargar factura" at bounding box center [465, 104] width 629 height 27
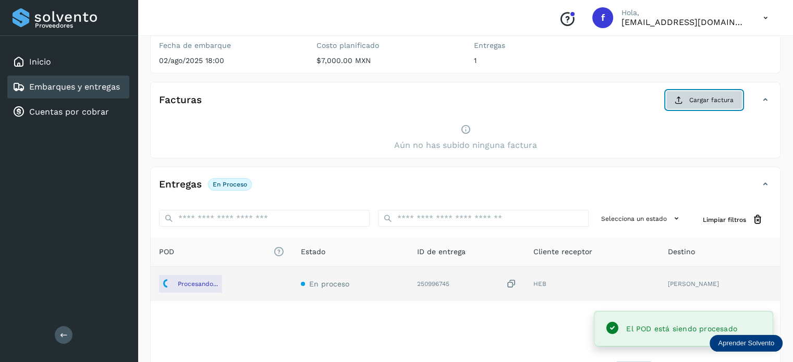
click at [689, 104] on button "Cargar factura" at bounding box center [704, 100] width 77 height 19
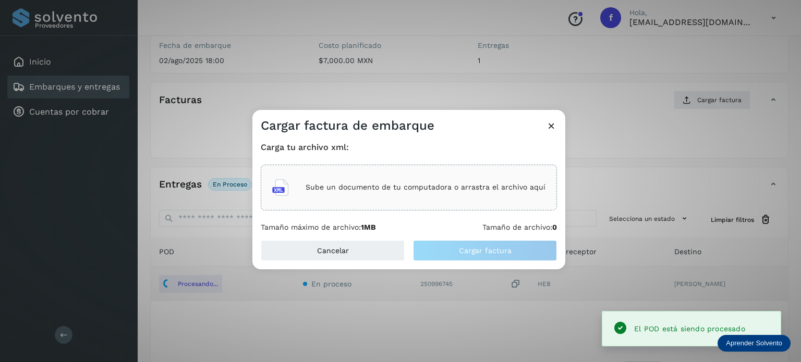
click at [376, 187] on p "Sube un documento de tu computadora o arrastra el archivo aquí" at bounding box center [425, 187] width 240 height 9
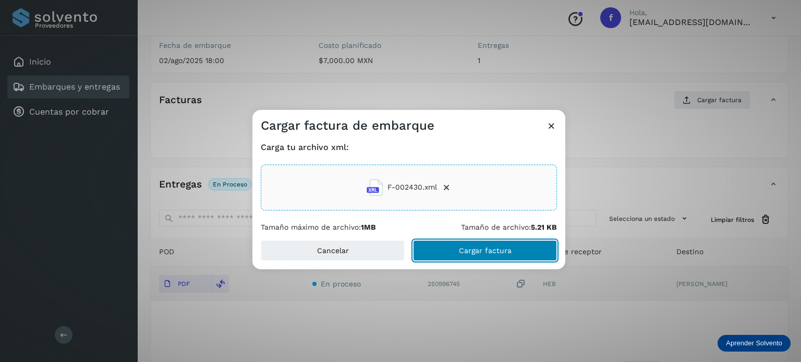
click at [481, 247] on span "Cargar factura" at bounding box center [485, 250] width 53 height 7
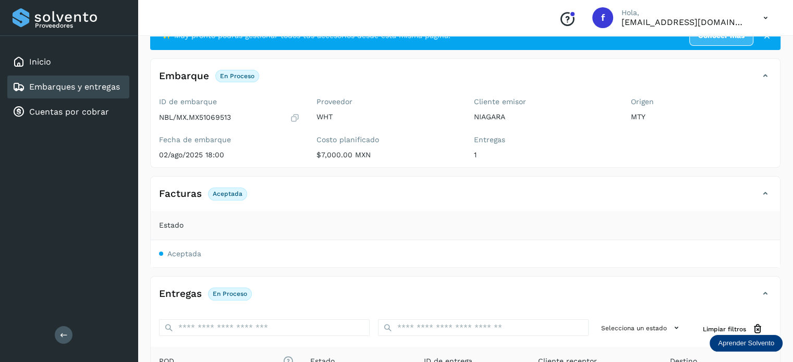
scroll to position [0, 0]
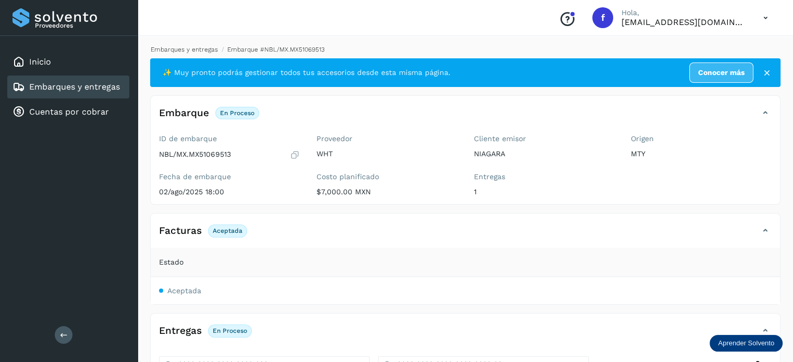
click at [186, 49] on link "Embarques y entregas" at bounding box center [184, 49] width 67 height 7
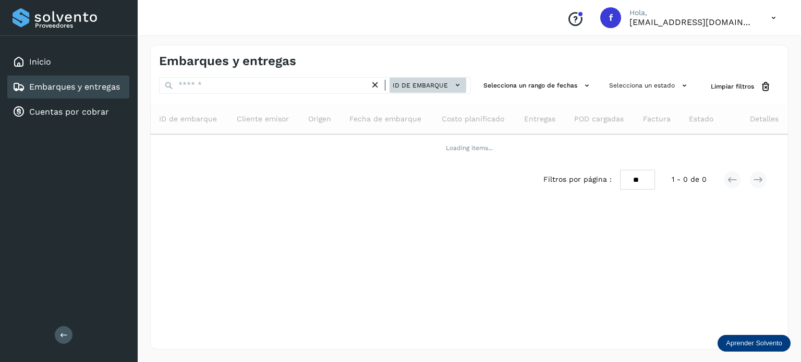
click at [411, 92] on button "ID de embarque" at bounding box center [427, 85] width 77 height 15
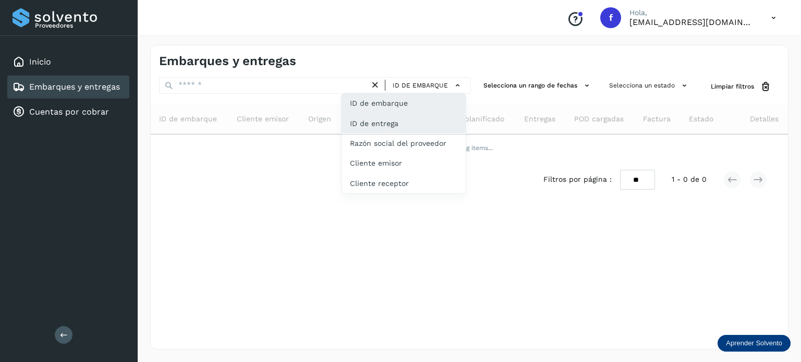
click at [406, 153] on div "ID de entrega" at bounding box center [403, 163] width 124 height 20
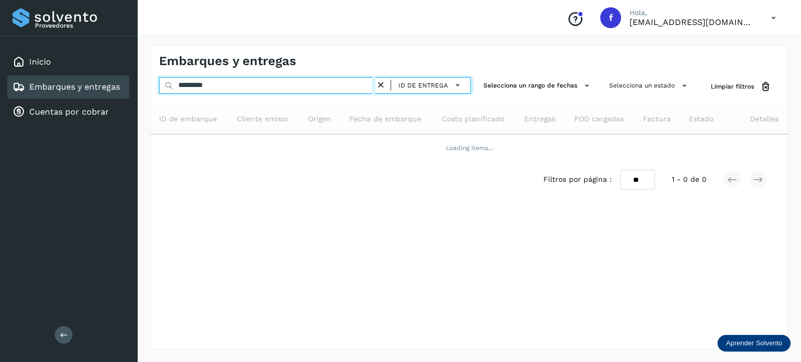
click at [229, 82] on input "*********" at bounding box center [267, 85] width 216 height 17
click at [202, 84] on input "*********" at bounding box center [267, 85] width 216 height 17
paste input "text"
type input "*********"
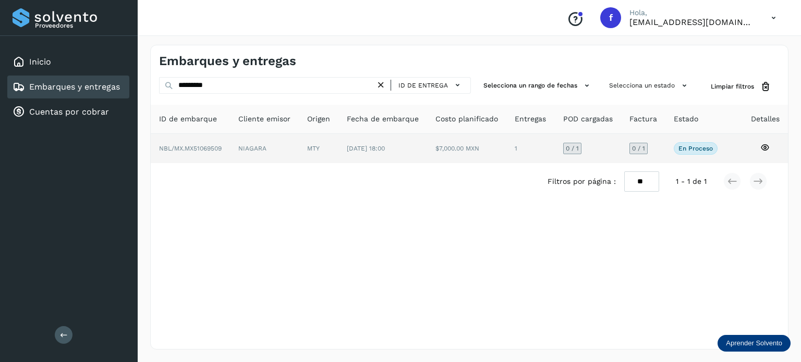
click at [763, 145] on icon at bounding box center [764, 147] width 9 height 9
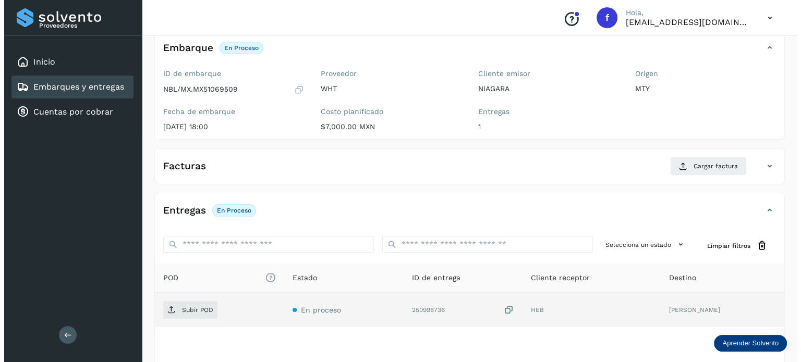
scroll to position [131, 0]
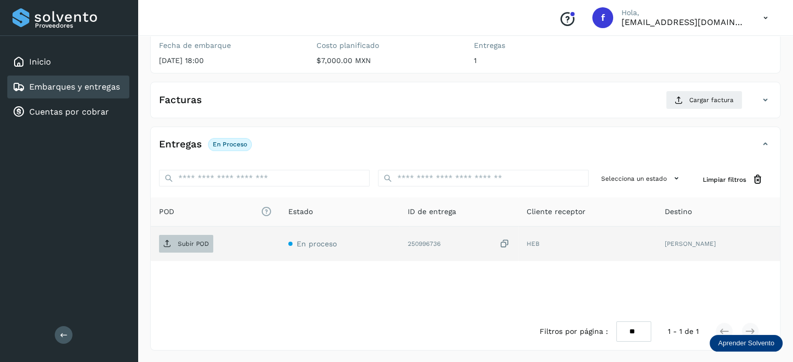
click at [212, 243] on span "Subir POD" at bounding box center [186, 244] width 54 height 17
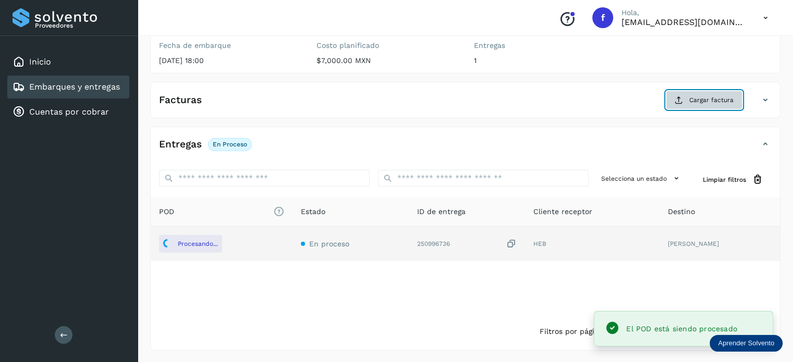
click at [700, 101] on span "Cargar factura" at bounding box center [711, 99] width 44 height 9
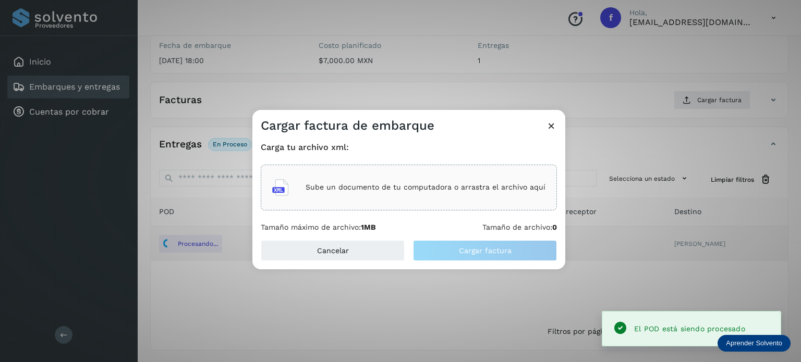
click at [372, 193] on div "Sube un documento de tu computadora o arrastra el archivo aquí" at bounding box center [408, 188] width 273 height 28
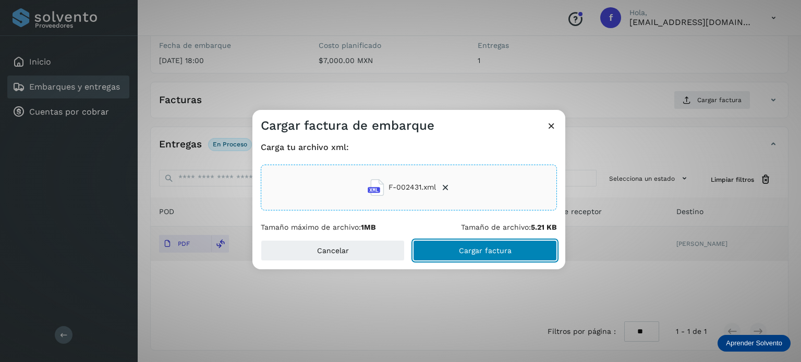
drag, startPoint x: 454, startPoint y: 253, endPoint x: 423, endPoint y: 235, distance: 35.5
click at [454, 253] on button "Cargar factura" at bounding box center [485, 250] width 144 height 21
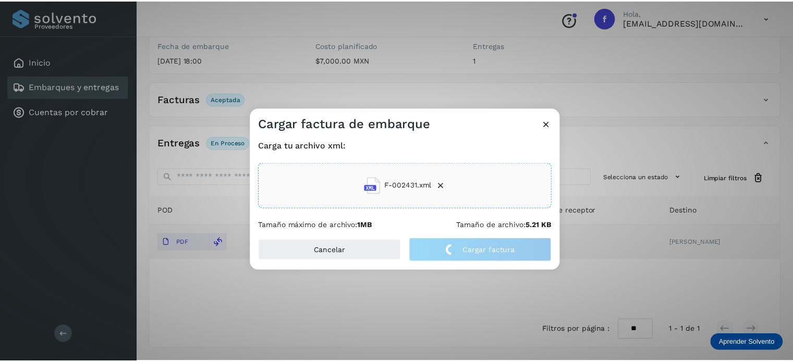
scroll to position [130, 0]
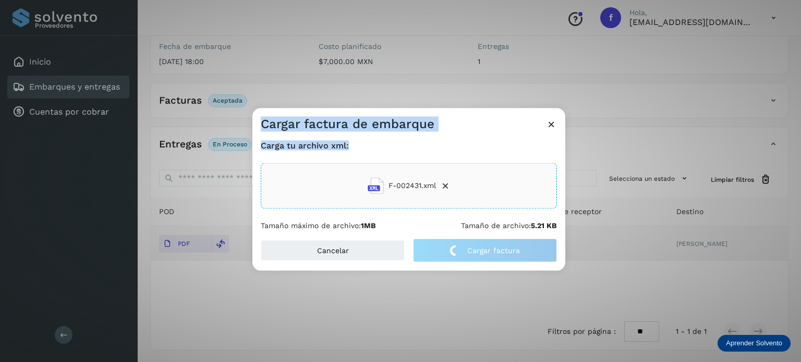
drag, startPoint x: 347, startPoint y: 146, endPoint x: 260, endPoint y: 116, distance: 92.2
click at [260, 116] on div "Cargar factura de embarque Carga tu archivo xml: F-002431.xml Tamaño máximo de …" at bounding box center [408, 189] width 313 height 163
click at [303, 126] on main "Proveedores Inicio Embarques y entregas Cuentas por cobrar Salir Conoce nuestro…" at bounding box center [400, 117] width 801 height 494
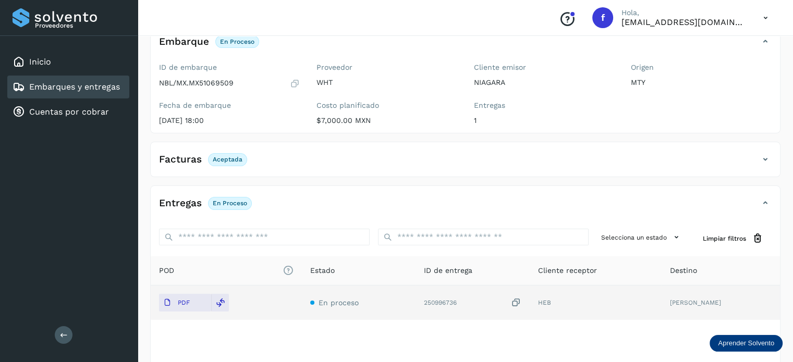
scroll to position [0, 0]
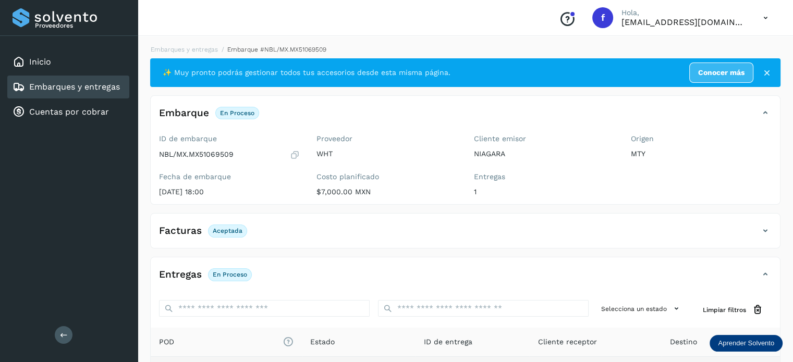
click at [200, 55] on div "Embarques y entregas Embarque #NBL/MX.MX51069509 ✨ Muy pronto podrás gestionar …" at bounding box center [465, 263] width 630 height 436
click at [200, 53] on link "Embarques y entregas" at bounding box center [184, 49] width 67 height 7
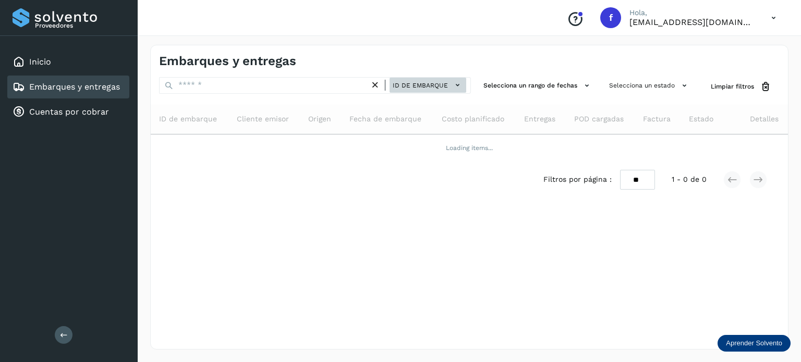
click at [417, 81] on span "ID de embarque" at bounding box center [420, 85] width 55 height 9
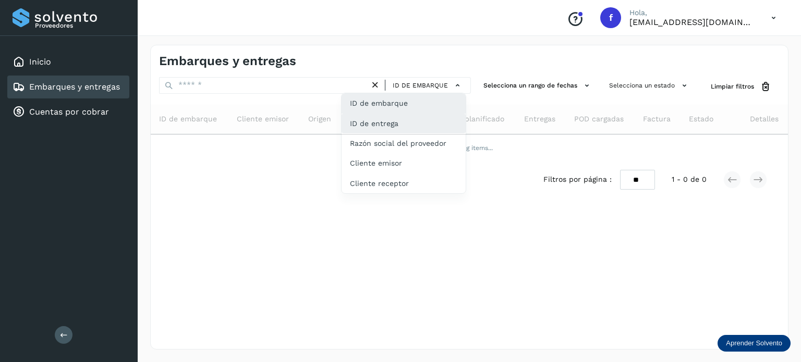
click at [400, 153] on div "ID de entrega" at bounding box center [403, 163] width 124 height 20
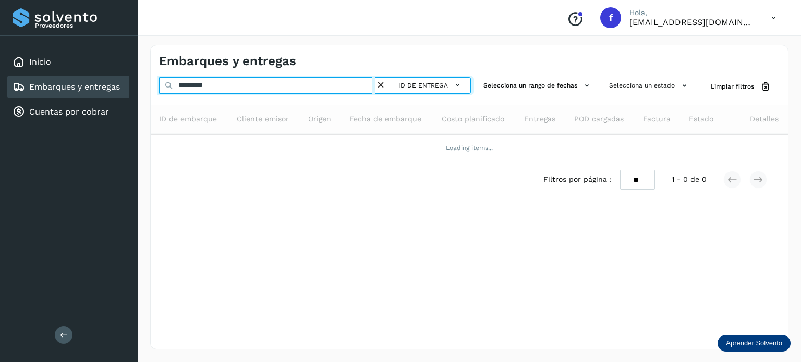
drag, startPoint x: 262, startPoint y: 89, endPoint x: 233, endPoint y: 88, distance: 29.2
click at [262, 89] on input "*********" at bounding box center [267, 85] width 216 height 17
drag, startPoint x: 148, startPoint y: 73, endPoint x: 82, endPoint y: 60, distance: 66.9
click at [93, 62] on div "Proveedores Inicio Embarques y entregas Cuentas por cobrar Salir Conoce nuestro…" at bounding box center [400, 181] width 801 height 362
paste input "text"
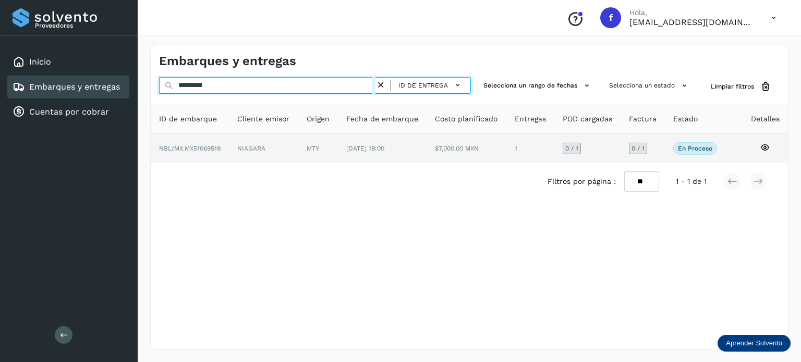
type input "*********"
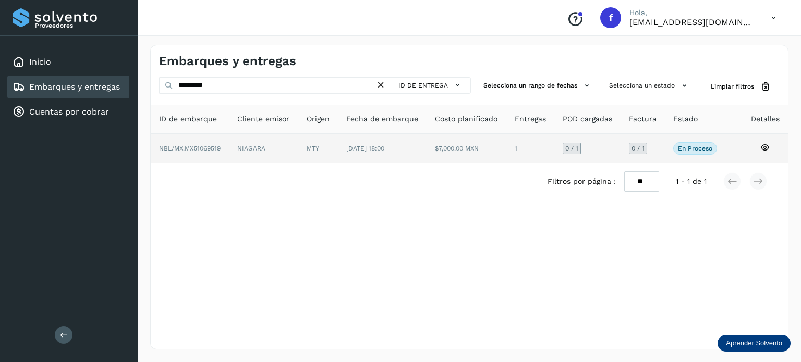
click at [763, 146] on icon at bounding box center [764, 147] width 9 height 9
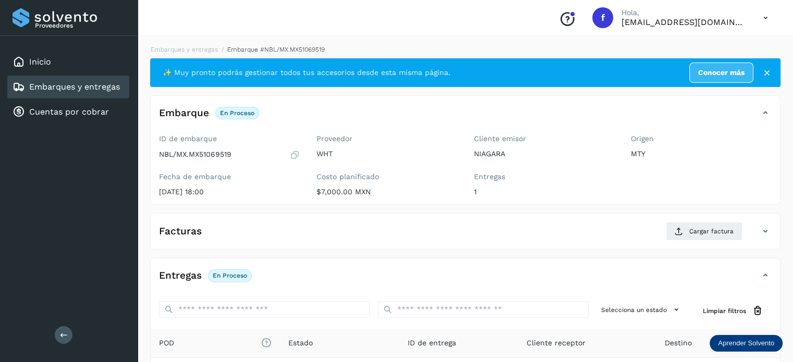
scroll to position [131, 0]
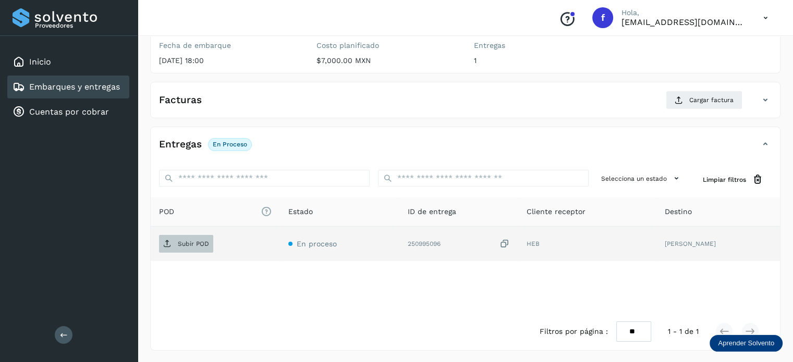
click at [186, 250] on span "Subir POD" at bounding box center [186, 244] width 54 height 17
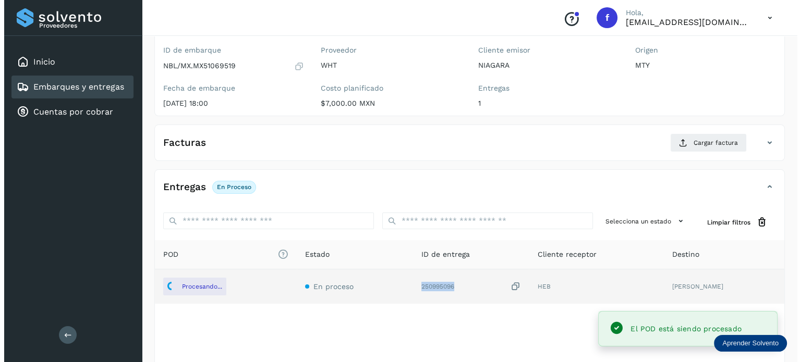
scroll to position [27, 0]
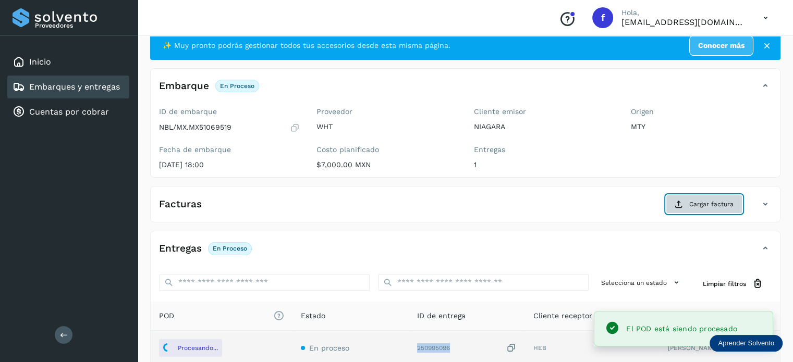
click at [714, 198] on button "Cargar factura" at bounding box center [704, 204] width 77 height 19
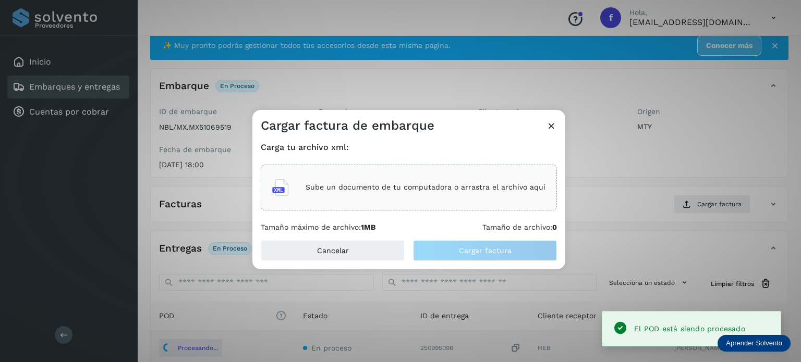
click at [415, 187] on p "Sube un documento de tu computadora o arrastra el archivo aquí" at bounding box center [425, 187] width 240 height 9
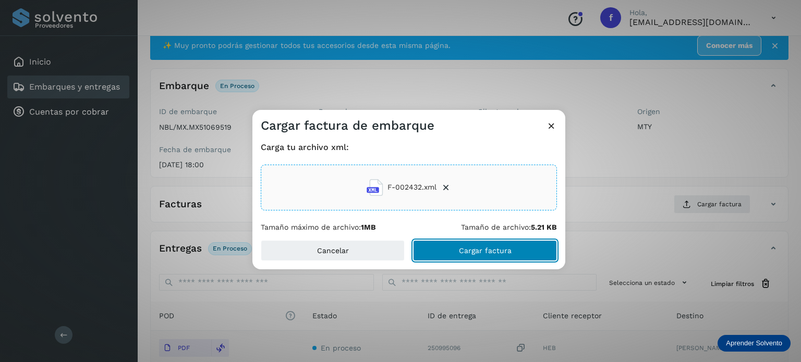
click at [451, 248] on button "Cargar factura" at bounding box center [485, 250] width 144 height 21
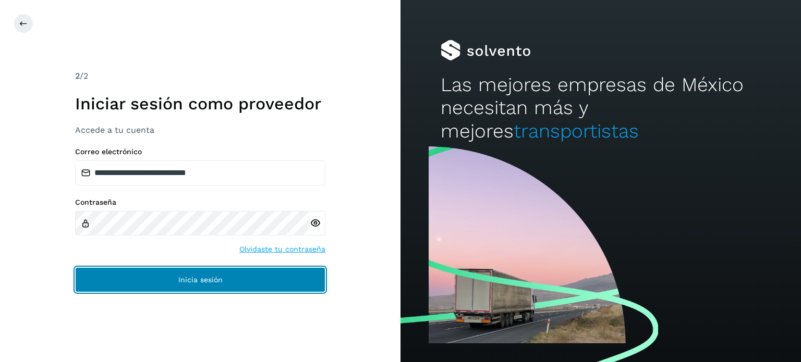
click at [184, 285] on button "Inicia sesión" at bounding box center [200, 279] width 250 height 25
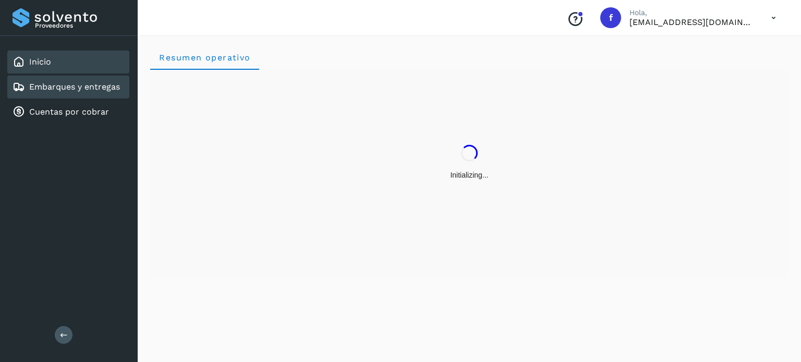
click at [97, 87] on link "Embarques y entregas" at bounding box center [74, 87] width 91 height 10
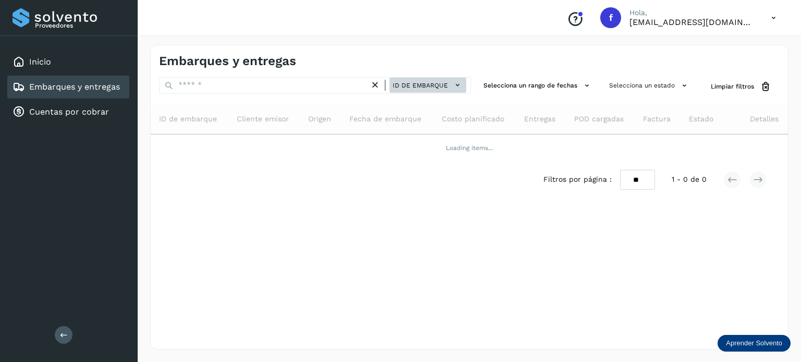
click at [429, 84] on span "ID de embarque" at bounding box center [420, 85] width 55 height 9
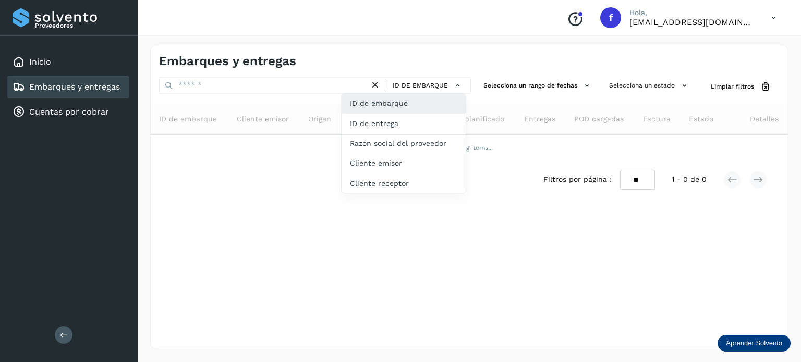
click at [402, 101] on div "ID de embarque" at bounding box center [403, 103] width 124 height 20
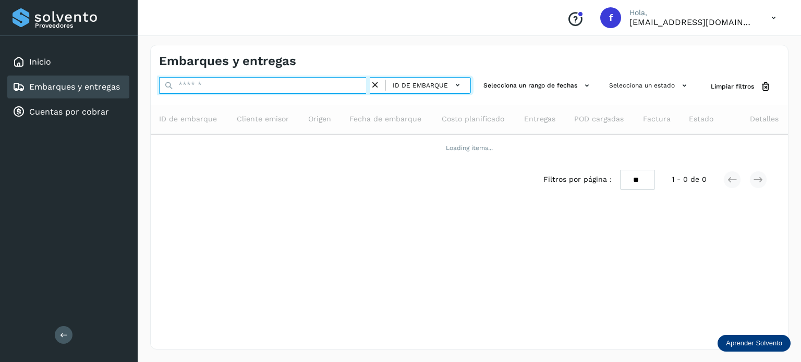
click at [307, 88] on input "text" at bounding box center [264, 85] width 211 height 17
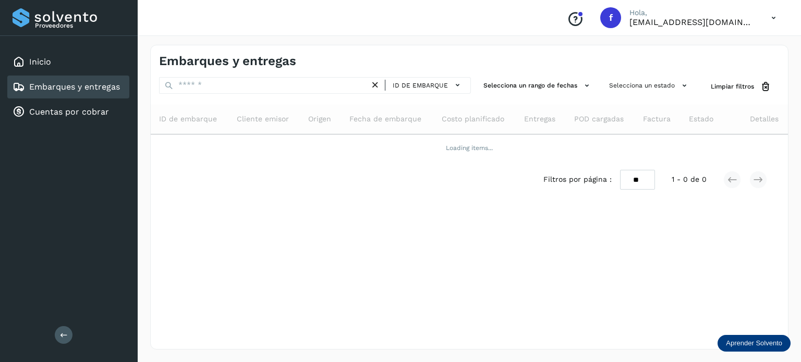
click at [95, 85] on link "Embarques y entregas" at bounding box center [74, 87] width 91 height 10
